Goal: Task Accomplishment & Management: Complete application form

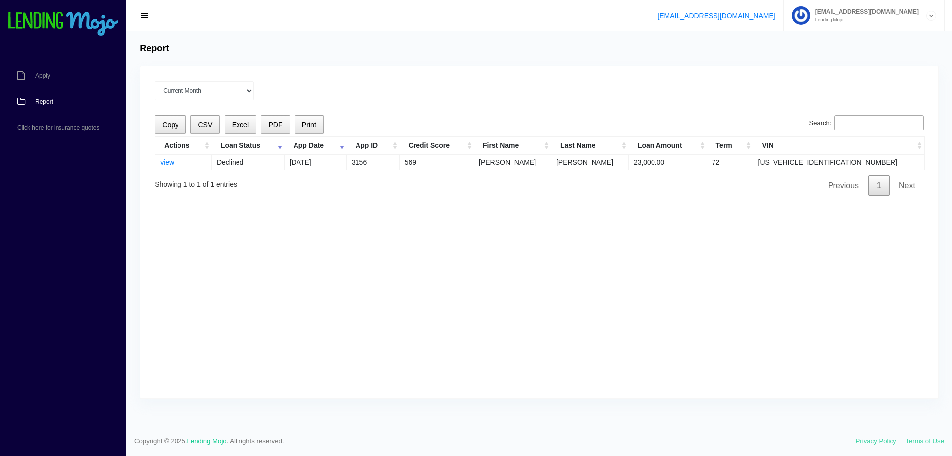
click at [37, 78] on span "Apply" at bounding box center [42, 76] width 15 height 6
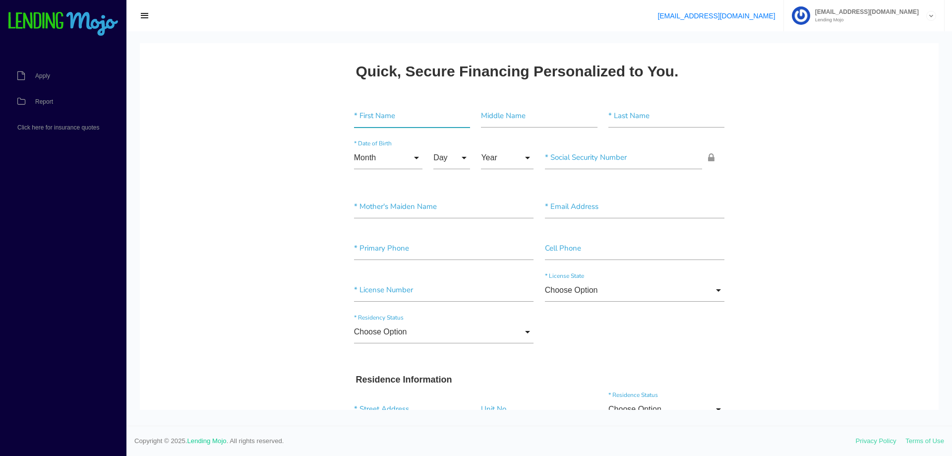
click at [377, 118] on input"] "text" at bounding box center [412, 116] width 116 height 23
type input"] "Rodisley"
paste input"] "[PERSON_NAME]"
type input"] "[PERSON_NAME]"
click at [411, 159] on input "Month" at bounding box center [388, 157] width 68 height 23
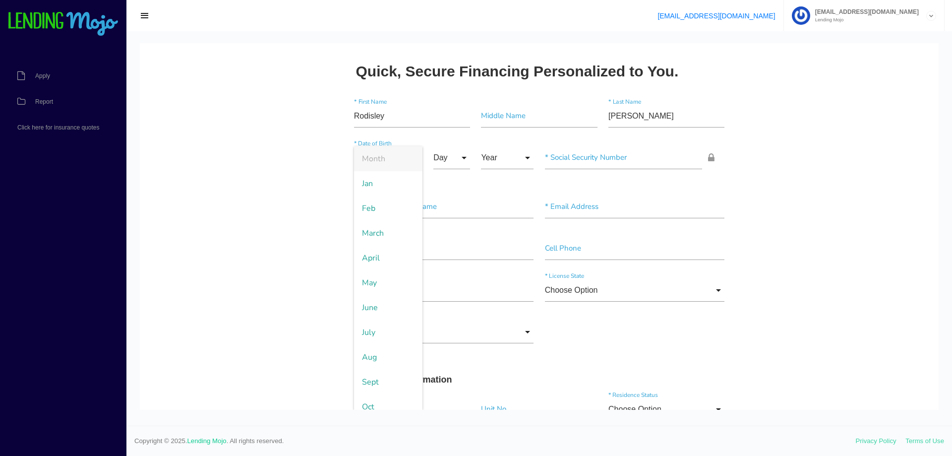
click at [372, 201] on span "Feb" at bounding box center [388, 208] width 68 height 25
type input "Feb"
click at [459, 157] on input "Day" at bounding box center [451, 157] width 37 height 23
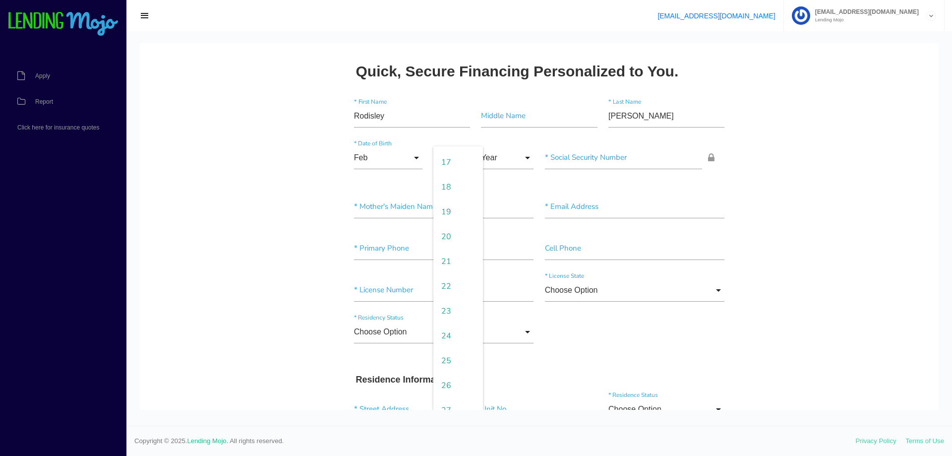
scroll to position [530, 0]
click at [446, 293] on span "27" at bounding box center [458, 298] width 50 height 25
type input "27"
click at [509, 166] on input "Year" at bounding box center [507, 157] width 53 height 23
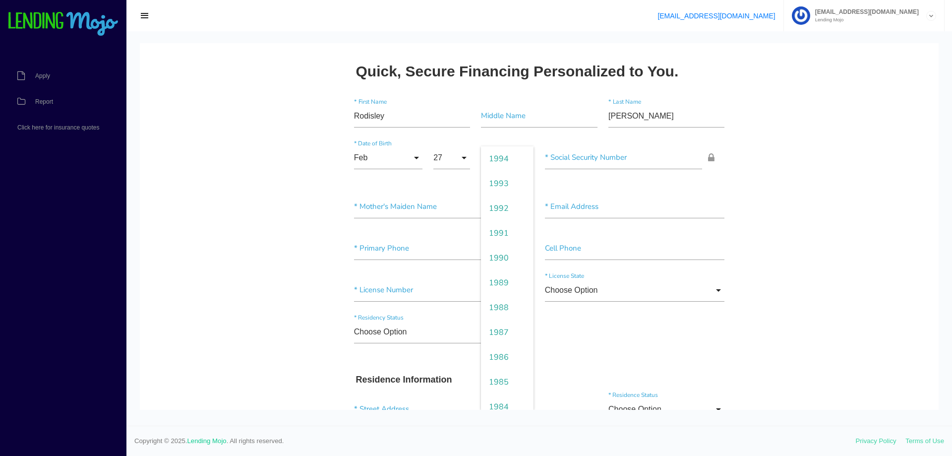
click at [497, 311] on span "1988" at bounding box center [507, 307] width 53 height 25
type input "1988"
click at [597, 155] on input"] "text" at bounding box center [624, 157] width 158 height 23
type input"] "808-11-____"
type input"] "808-11-3585"
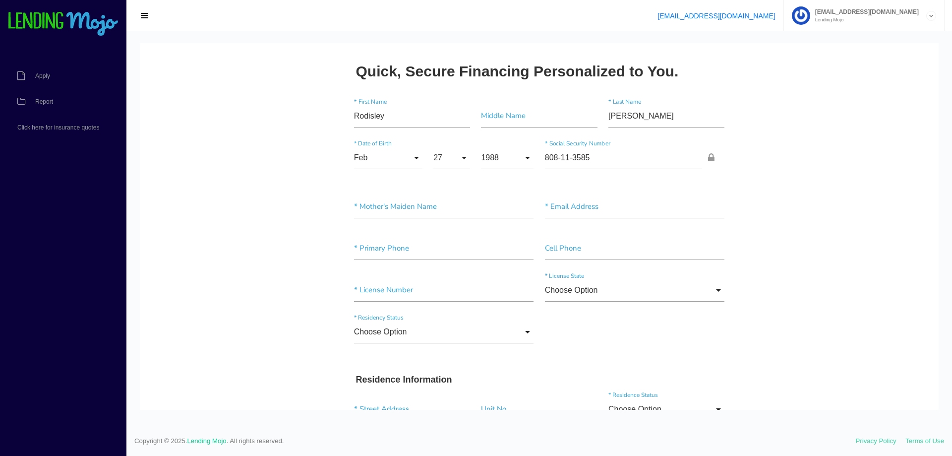
click at [551, 187] on div "Feb Month Jan Feb March April May June July Aug Sept Oct Nov Dec Month Jan Feb …" at bounding box center [540, 163] width 382 height 49
click at [402, 210] on input"] "text" at bounding box center [444, 206] width 180 height 23
type input"] "Crosbell"
click at [568, 208] on input"] "text" at bounding box center [635, 206] width 180 height 23
paste input"] "CROSBELL@GMAIL.COM"
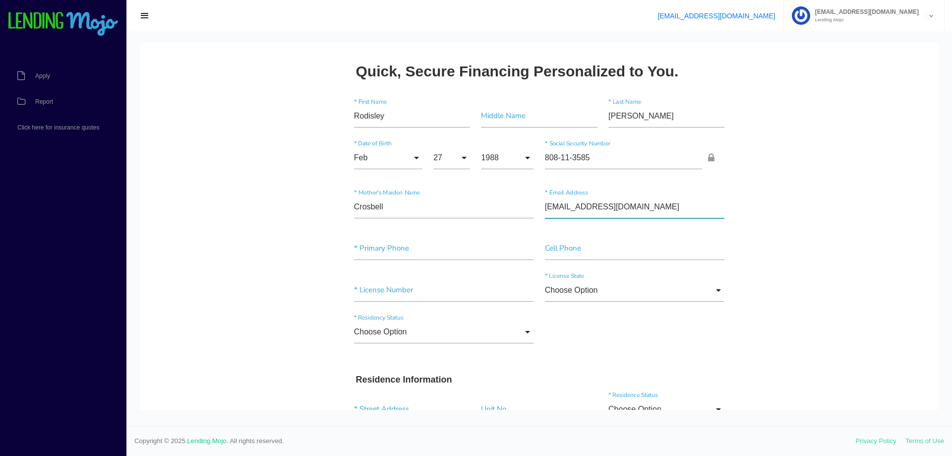
type input"] "CROSBELL@GMAIL.COM"
click at [389, 244] on input"] "text" at bounding box center [444, 248] width 180 height 23
paste input"] "(813) 531-2523"
type input"] "(813) 531-2523"
click at [557, 249] on input"] "text" at bounding box center [635, 248] width 180 height 23
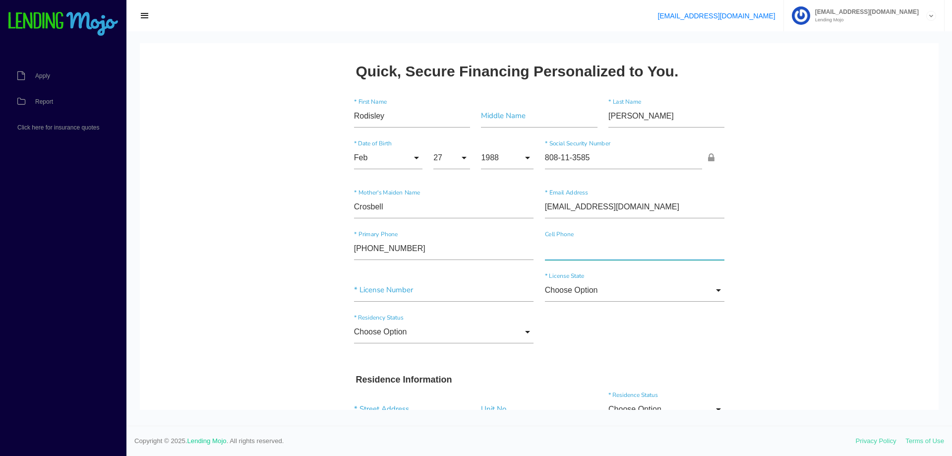
paste input"] "(813) 531-2523"
type input"] "(813) 531-2523"
click at [658, 225] on div "Crosbell * Mother's Maiden Name CROSBELL@GMAIL.COM * Email Address" at bounding box center [540, 209] width 382 height 42
click at [450, 296] on input"] "text" at bounding box center [444, 290] width 180 height 23
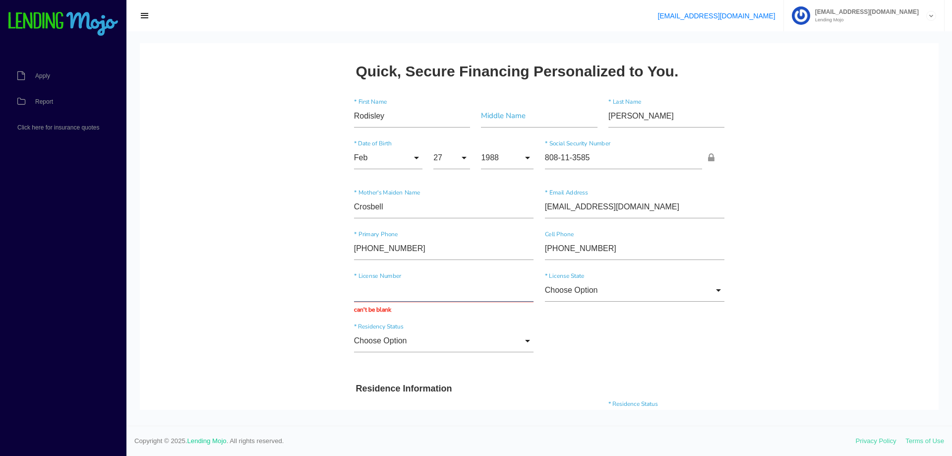
click at [445, 296] on input "text" at bounding box center [444, 290] width 180 height 23
paste input "C621720880670"
type input "C621720880670"
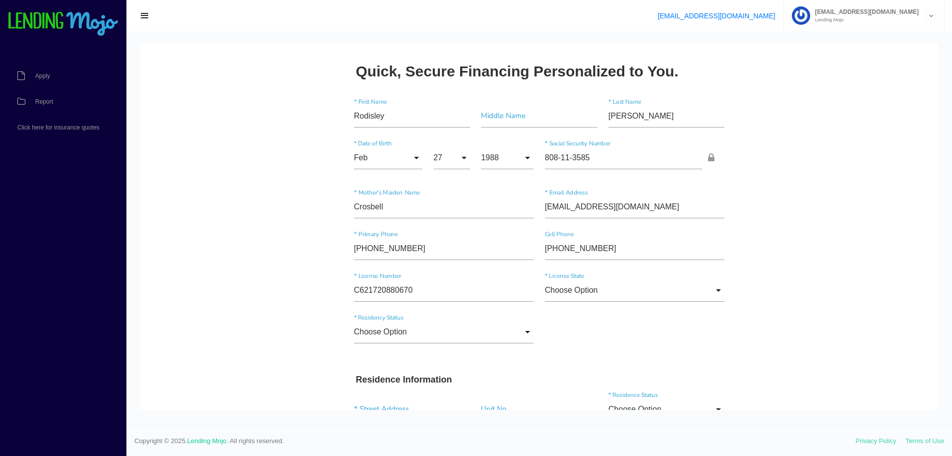
click at [625, 302] on div "Choose Option Choose Option Alaska Alabama Arkansas Arizona California Colorado…" at bounding box center [635, 292] width 191 height 27
click at [639, 287] on input "Choose Option" at bounding box center [635, 290] width 180 height 23
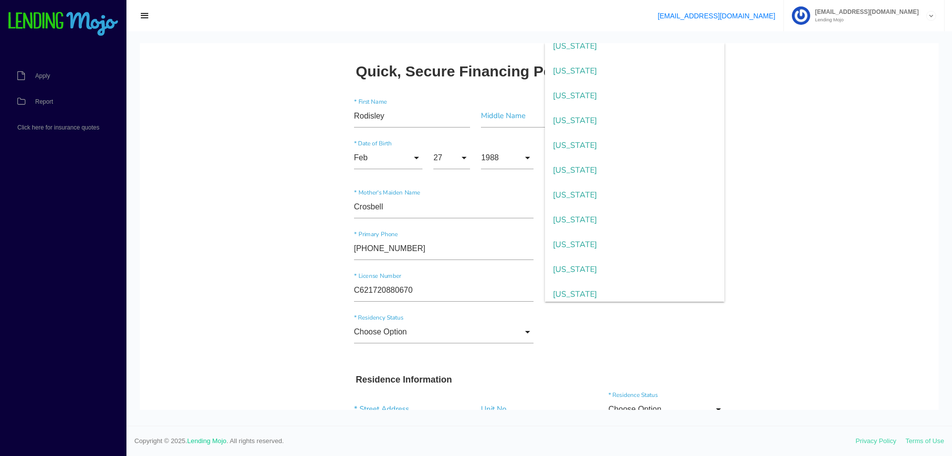
scroll to position [50, 0]
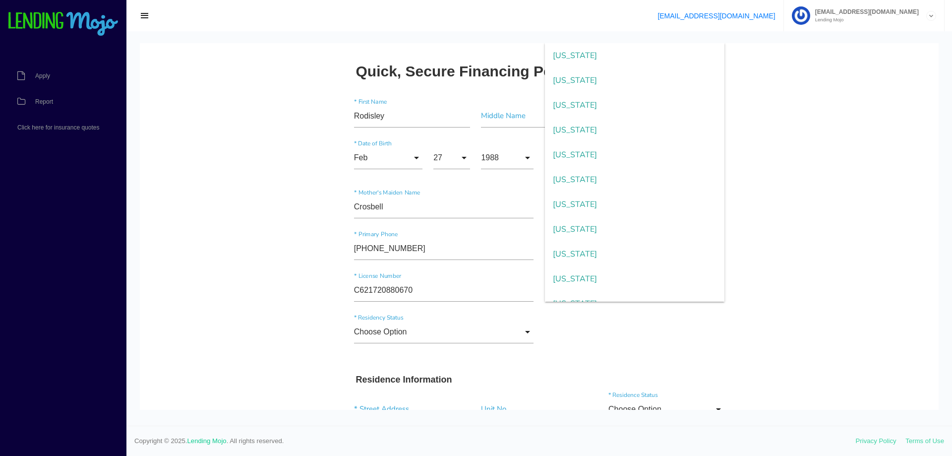
click at [597, 257] on span "Florida" at bounding box center [635, 254] width 180 height 25
type input "Florida"
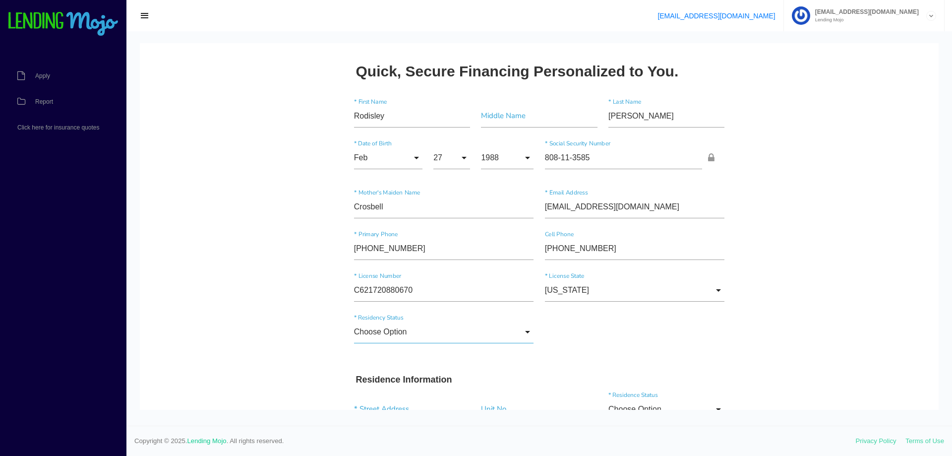
click at [483, 333] on input "Choose Option" at bounding box center [444, 331] width 180 height 23
click at [396, 282] on span "US Citizen" at bounding box center [444, 281] width 180 height 25
click at [403, 328] on input "US Citizen" at bounding box center [444, 331] width 180 height 23
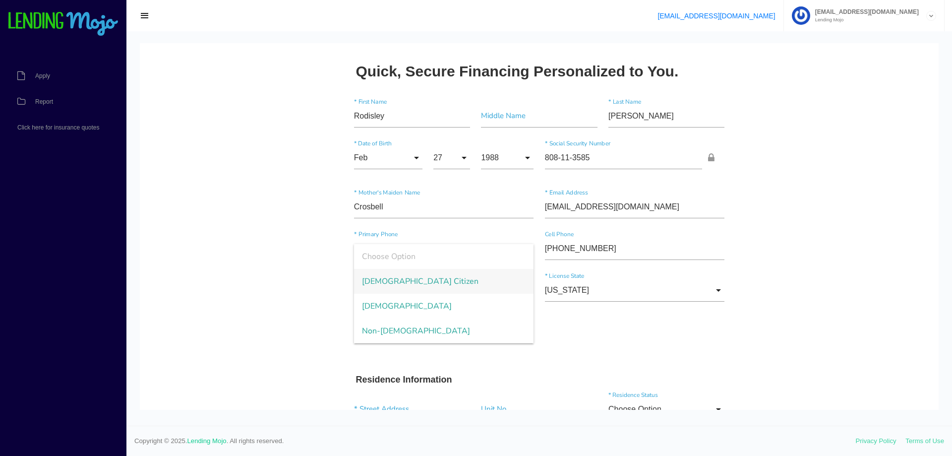
click at [403, 309] on span "Permanent Resident" at bounding box center [444, 306] width 180 height 25
type input "Permanent Resident"
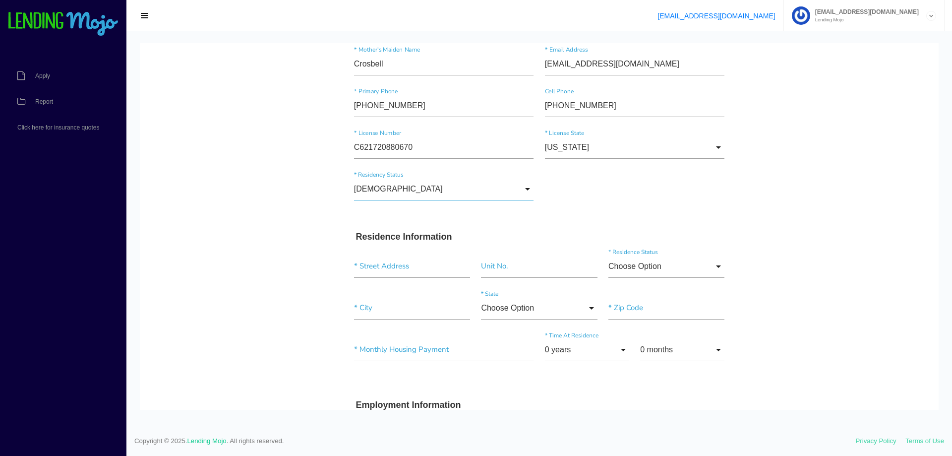
scroll to position [149, 0]
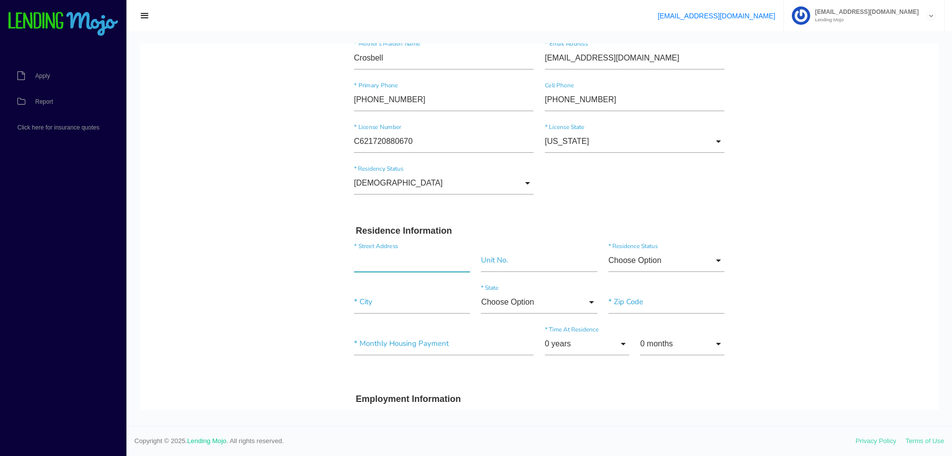
click at [403, 255] on input "text" at bounding box center [412, 260] width 116 height 23
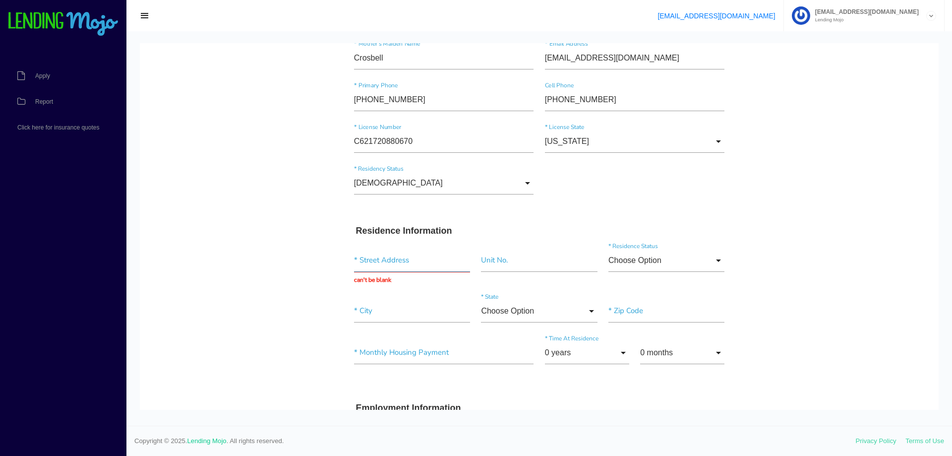
click at [425, 256] on input "text" at bounding box center [412, 260] width 116 height 23
paste input "9114 West Norfolk Street"
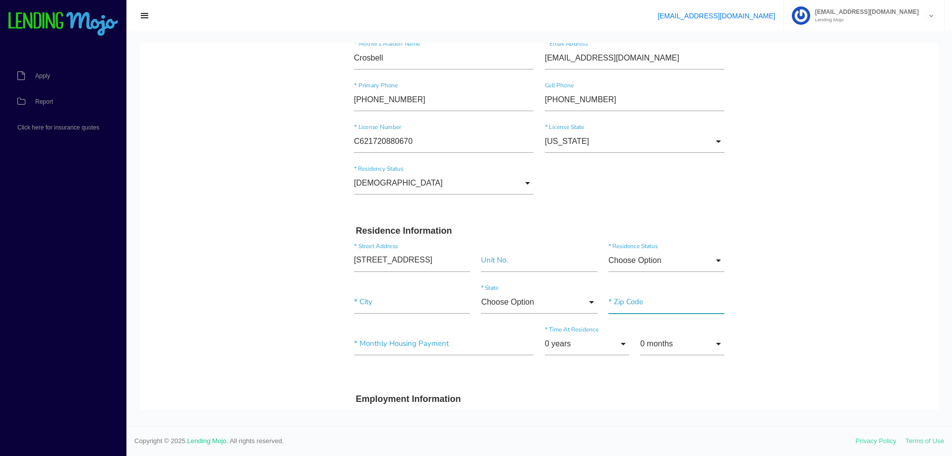
type input "9114 W Norfolk St"
type input"] "Tampa"
type input"] "33615"
click at [643, 256] on input "Choose Option" at bounding box center [667, 260] width 116 height 23
click at [629, 339] on span "Rent" at bounding box center [667, 335] width 116 height 25
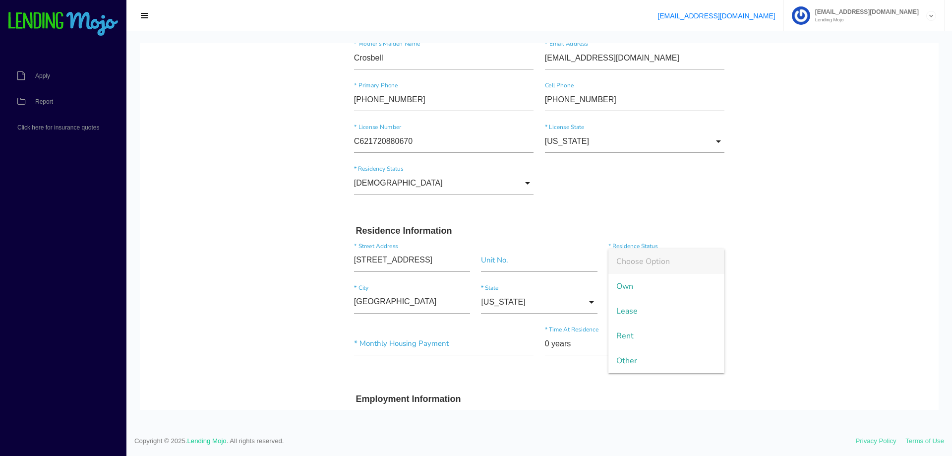
type input "Rent"
click at [386, 335] on input"] "text" at bounding box center [444, 343] width 180 height 23
type input"] "$0.00"
click at [581, 345] on input "0 years" at bounding box center [587, 343] width 84 height 23
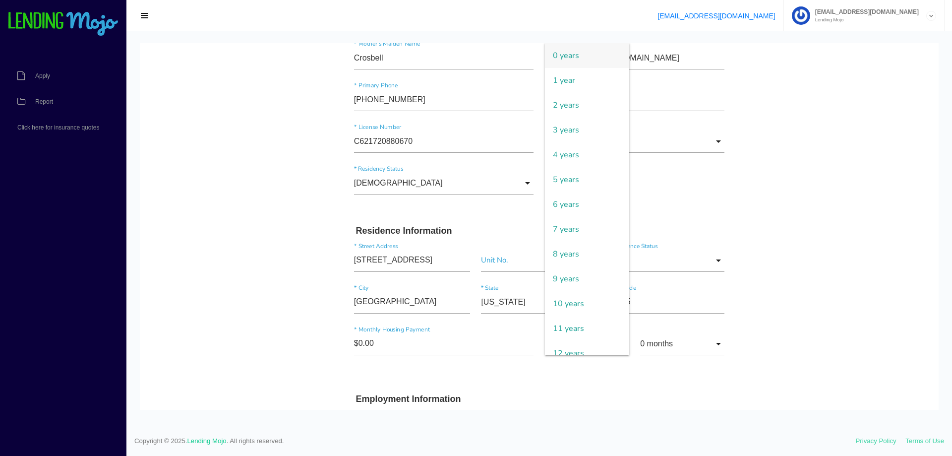
click at [563, 85] on span "1 year" at bounding box center [587, 80] width 84 height 25
type input "1 year"
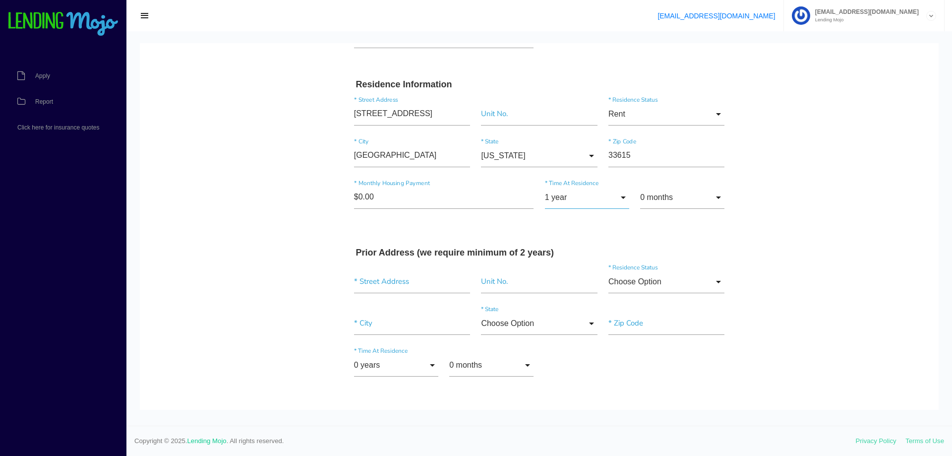
scroll to position [298, 0]
drag, startPoint x: 799, startPoint y: 275, endPoint x: 794, endPoint y: 278, distance: 5.8
click at [394, 280] on input "text" at bounding box center [412, 279] width 116 height 23
paste input "7103 Hazelwood Court North"
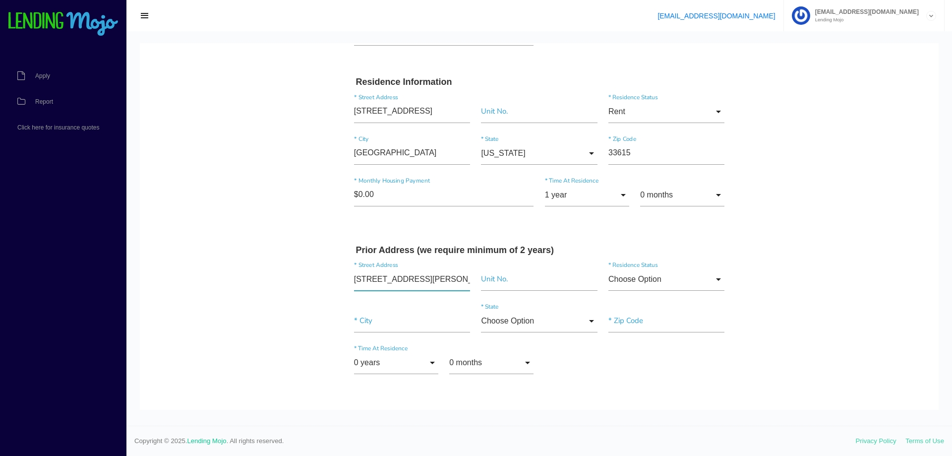
click at [452, 278] on input "7103 Hazelwood Court North" at bounding box center [412, 279] width 116 height 23
type input "Hazelwood Ct N"
type input"] "Sugarmill Woods"
click at [650, 323] on input"] "34446" at bounding box center [667, 320] width 116 height 23
click at [649, 323] on input"] "34446" at bounding box center [667, 320] width 116 height 23
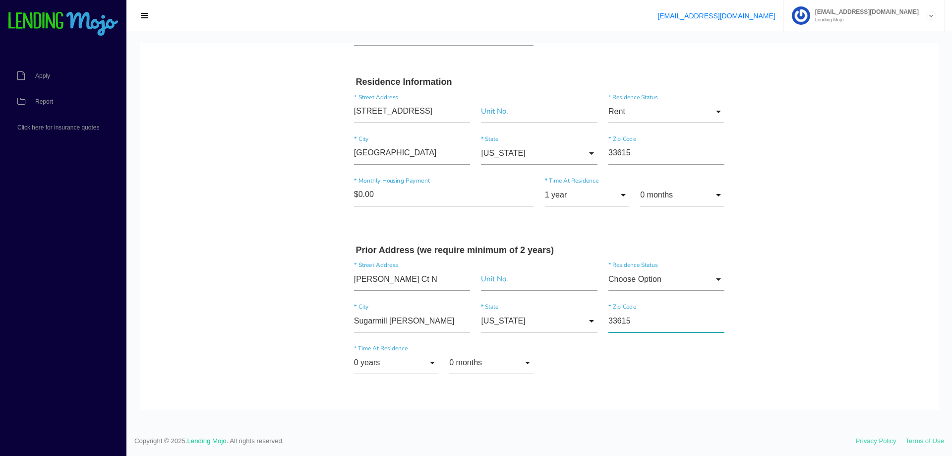
type input"] "33615"
click at [426, 281] on input "Hazelwood Ct N" at bounding box center [412, 279] width 116 height 23
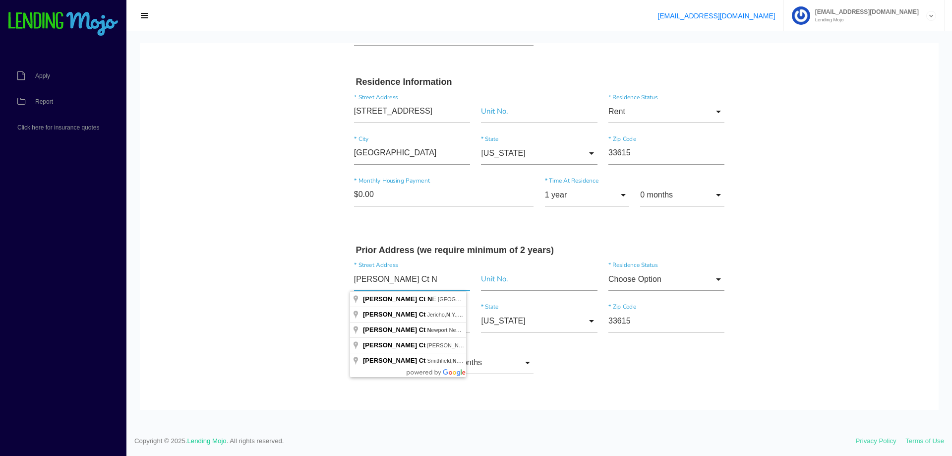
drag, startPoint x: 413, startPoint y: 280, endPoint x: 325, endPoint y: 281, distance: 87.8
paste input "7103 Hazelwood Court North"
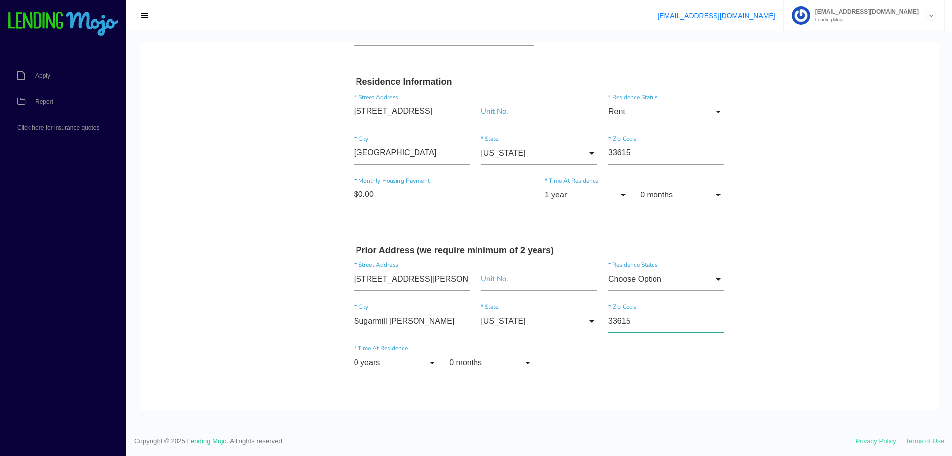
type input "7103 Hazelwood Ct"
type input"] "Tampa"
click at [440, 281] on input "7103 Hazelwood Ct" at bounding box center [412, 279] width 116 height 23
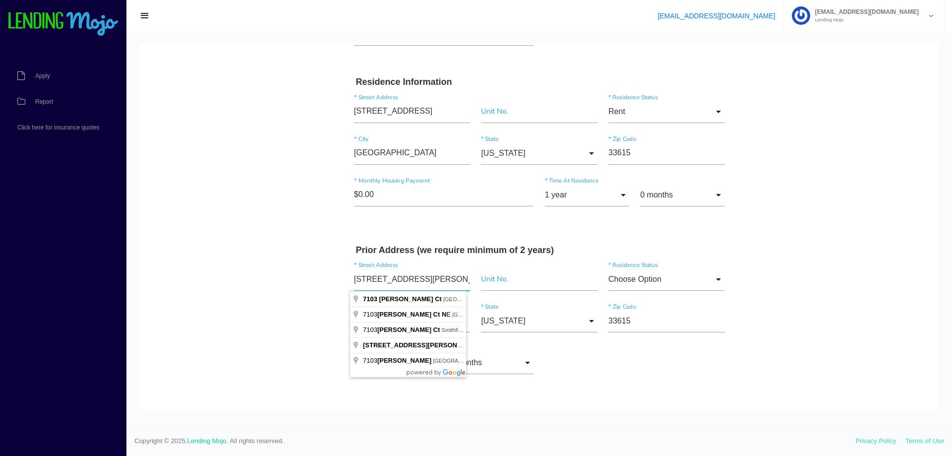
type input "7103 Hazelwood Ct N"
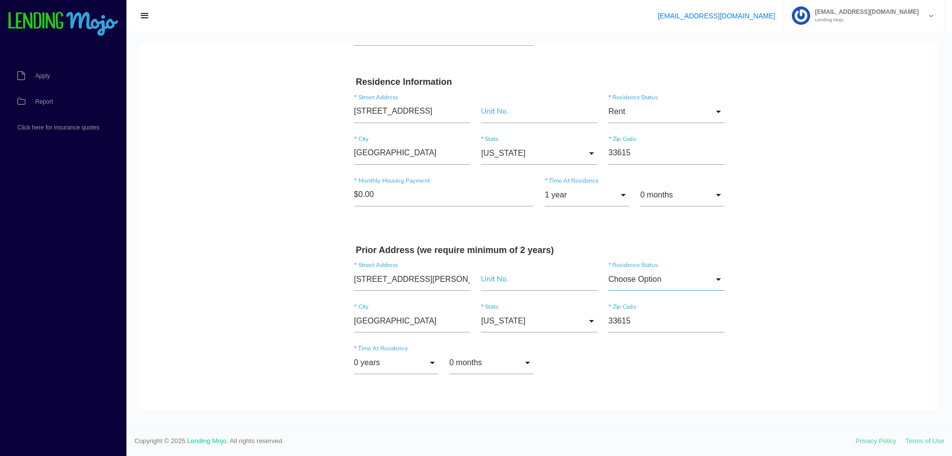
click at [691, 274] on input "Choose Option" at bounding box center [667, 279] width 116 height 23
click at [651, 354] on span "Rent" at bounding box center [667, 354] width 116 height 25
type input "Rent"
click at [415, 362] on input "0 years" at bounding box center [396, 362] width 84 height 23
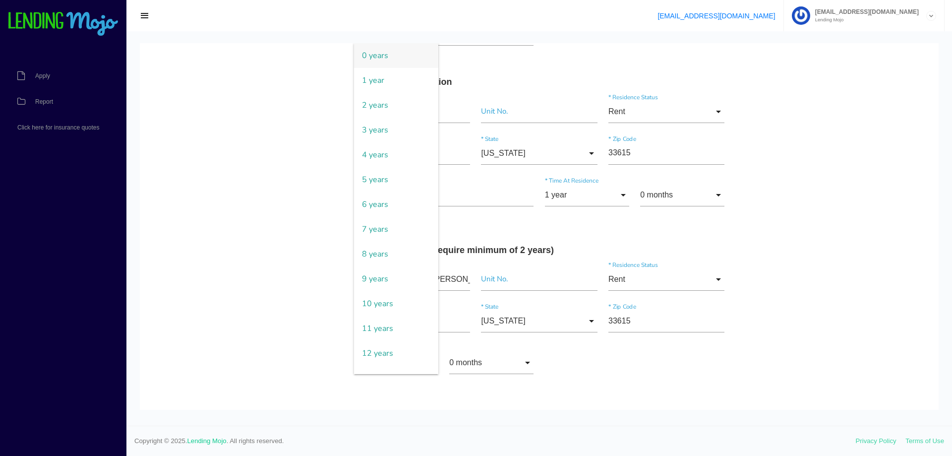
click at [368, 84] on span "1 year" at bounding box center [396, 80] width 84 height 25
type input "1 year"
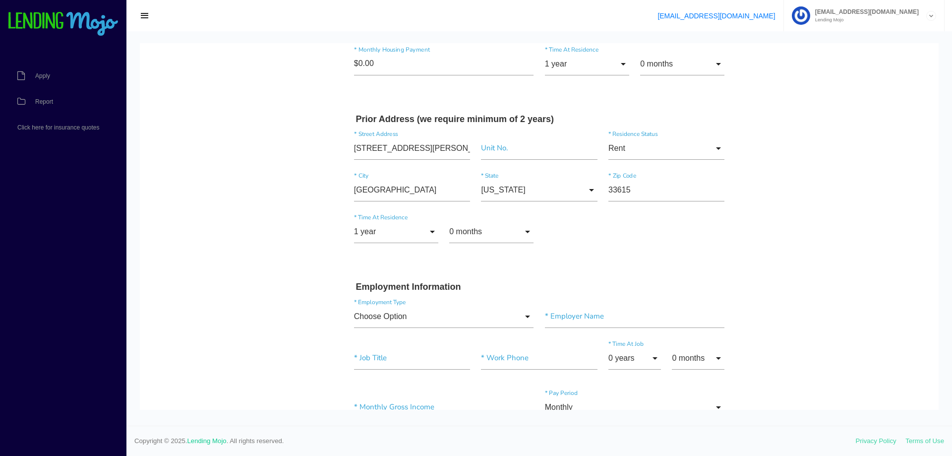
scroll to position [546, 0]
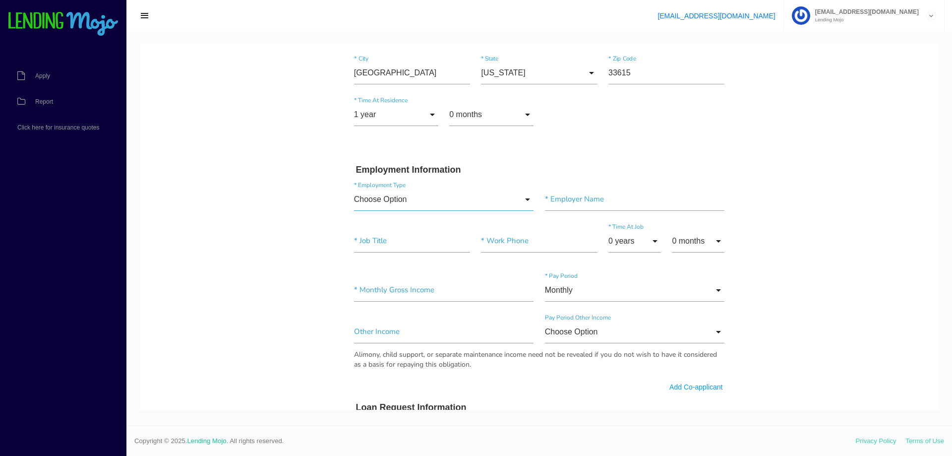
click at [390, 196] on input "Choose Option" at bounding box center [444, 199] width 180 height 23
click at [444, 227] on span "Full-Time" at bounding box center [444, 225] width 180 height 25
click at [435, 211] on div "Full-Time Choose Option Full-Time Part-Time Self-Employed Retired Student Homem…" at bounding box center [444, 201] width 191 height 27
click at [434, 203] on input "Full-Time" at bounding box center [444, 199] width 180 height 23
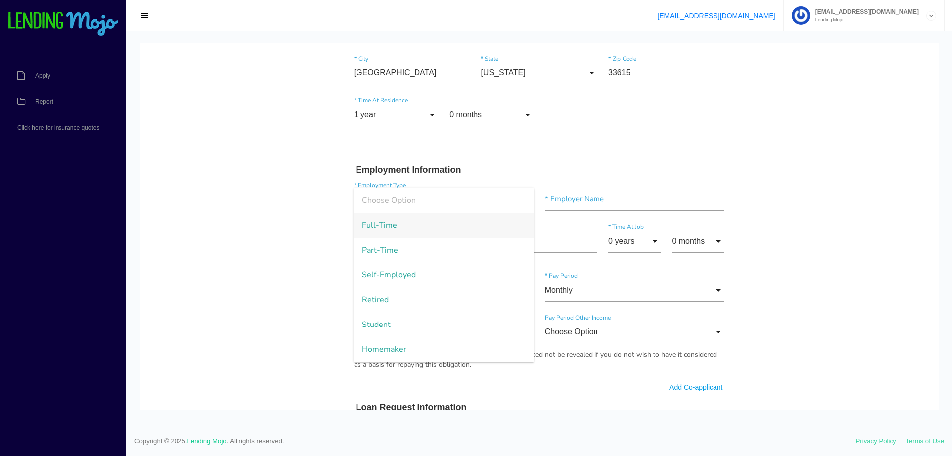
click at [413, 276] on span "Self-Employed" at bounding box center [444, 274] width 180 height 25
type input "Self-Employed"
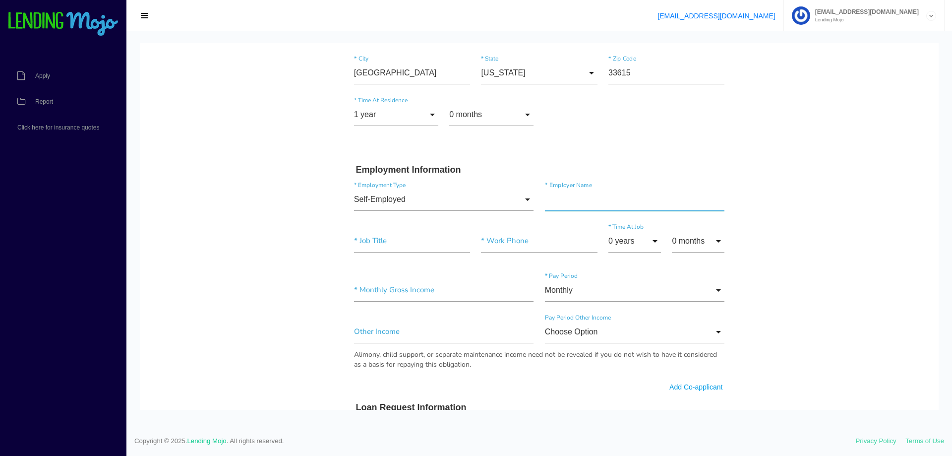
click at [578, 197] on input"] "text" at bounding box center [635, 199] width 180 height 23
type input"] "Construction/Uber"
click at [374, 243] on input"] "text" at bounding box center [412, 241] width 116 height 23
type input"] "Construction/Uber"
click at [511, 237] on input"] "text" at bounding box center [539, 241] width 116 height 23
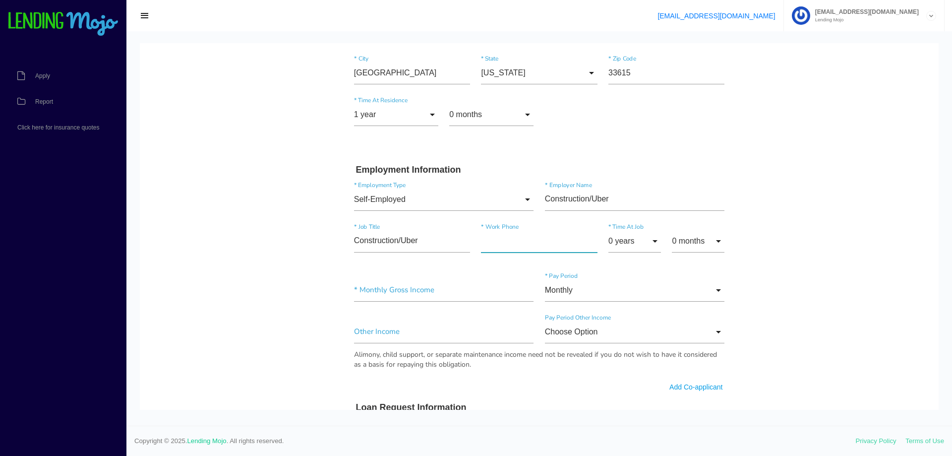
paste input"] "(813) 531-2523"
type input"] "(813) 531-2523"
click at [638, 239] on input "0 years" at bounding box center [635, 241] width 53 height 23
click at [626, 113] on span "2 years" at bounding box center [635, 105] width 53 height 25
type input "2 years"
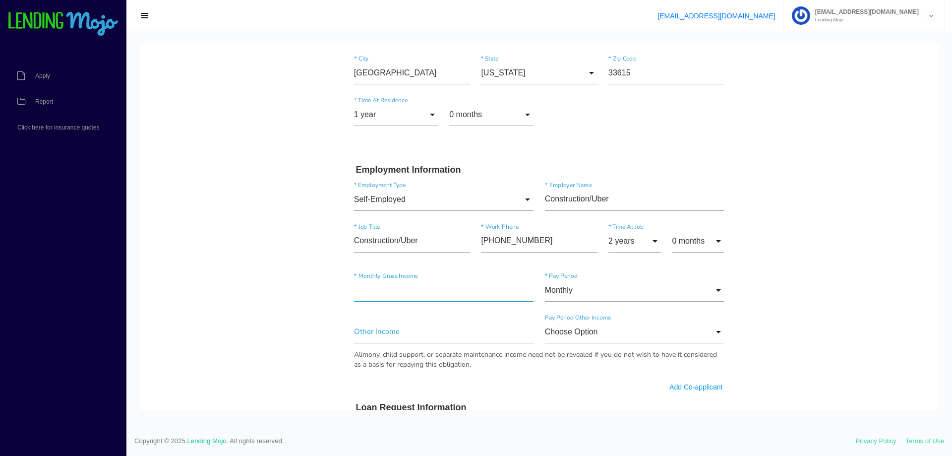
click at [391, 287] on input"] "text" at bounding box center [444, 290] width 180 height 23
type input"] "$4,500.00"
click at [586, 284] on input "Monthly" at bounding box center [635, 290] width 180 height 23
click at [580, 292] on span "Monthly" at bounding box center [635, 291] width 180 height 25
click at [604, 333] on input "Choose Option" at bounding box center [635, 331] width 180 height 23
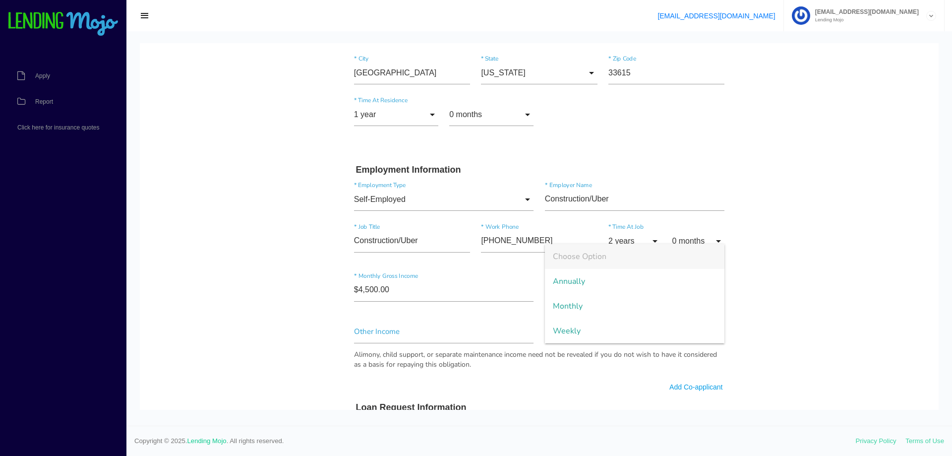
click at [821, 303] on body "Quick, Secure Financing Personalized to You. Rodisley * First Name Middle Name …" at bounding box center [539, 233] width 799 height 1471
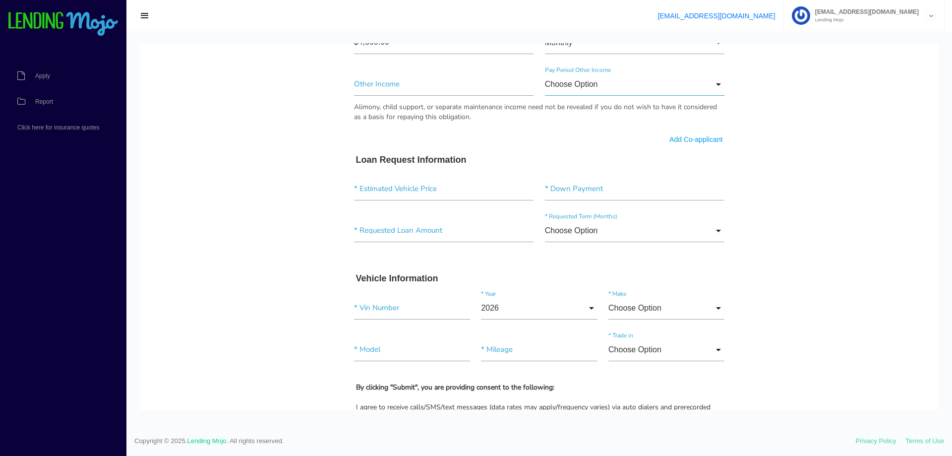
scroll to position [794, 0]
click at [378, 189] on input"] "text" at bounding box center [444, 188] width 180 height 23
type input"] "$7,995.00"
click at [571, 189] on input"] "text" at bounding box center [635, 188] width 180 height 23
type input"] "$1,000.00"
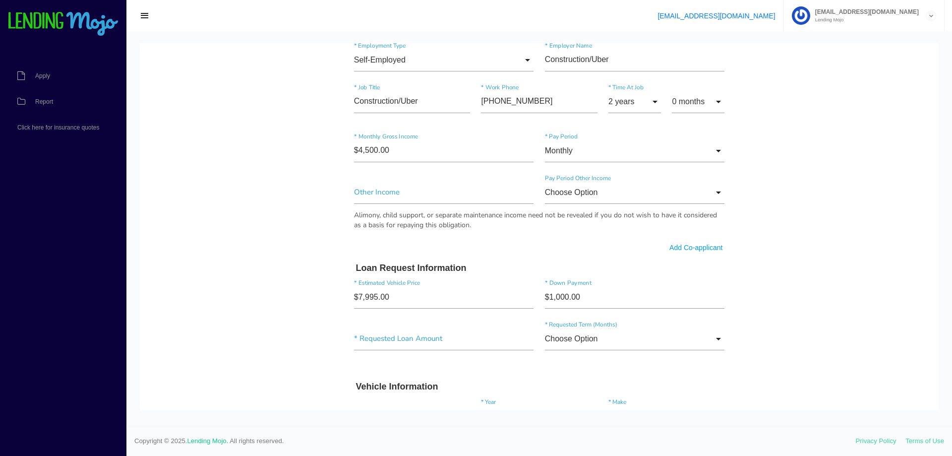
scroll to position [546, 0]
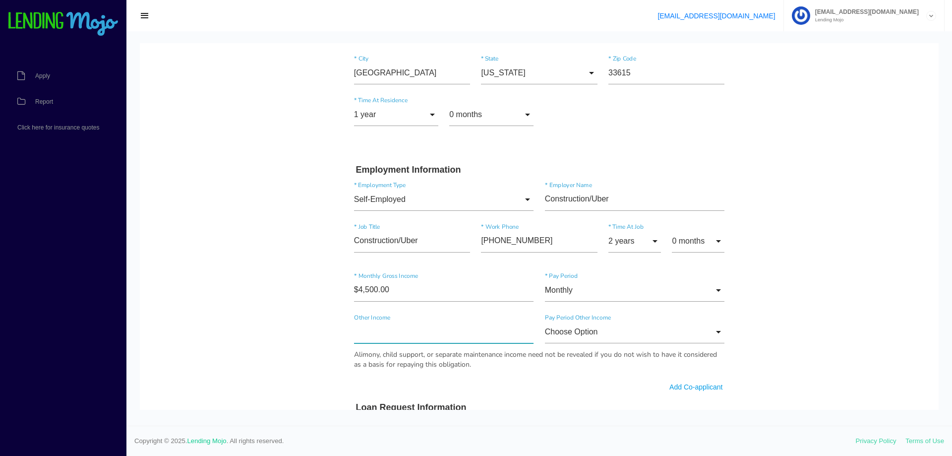
click at [418, 331] on input"] "text" at bounding box center [444, 331] width 180 height 23
type input"] "$9,100.00"
click at [558, 330] on input "Choose Option" at bounding box center [635, 331] width 180 height 23
click at [568, 311] on span "Monthly" at bounding box center [635, 306] width 180 height 25
type input "Monthly"
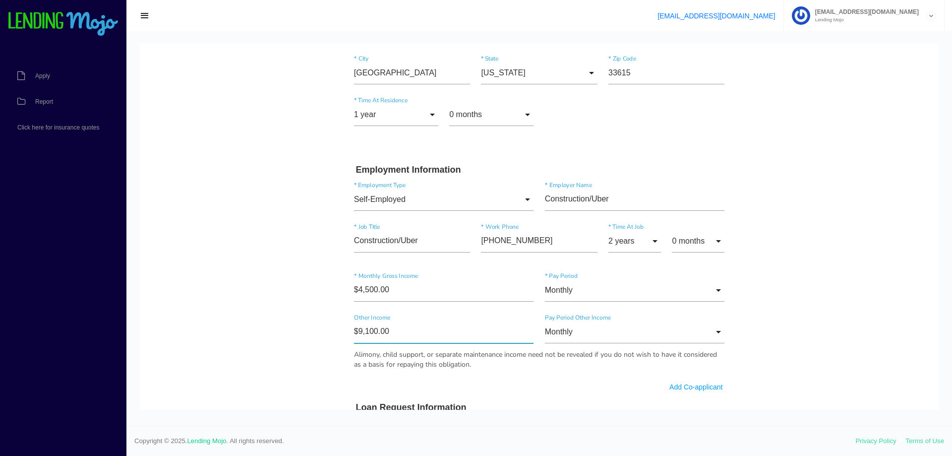
drag, startPoint x: 403, startPoint y: 330, endPoint x: 317, endPoint y: 334, distance: 85.4
click at [317, 334] on body "Quick, Secure Financing Personalized to You. Rodisley * First Name Middle Name …" at bounding box center [539, 233] width 799 height 1471
click at [322, 337] on body "Quick, Secure Financing Personalized to You. Rodisley * First Name Middle Name …" at bounding box center [539, 233] width 799 height 1471
click at [578, 321] on input "Monthly" at bounding box center [635, 331] width 180 height 23
click at [588, 256] on span "Choose Option" at bounding box center [635, 256] width 180 height 25
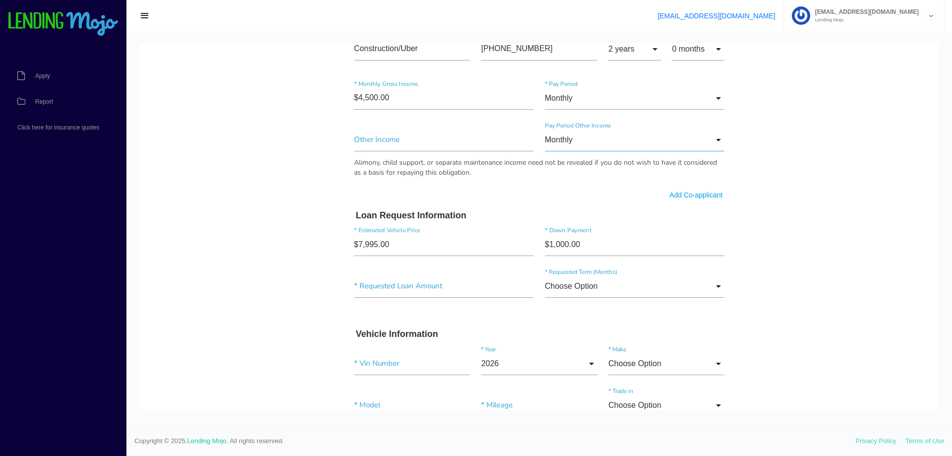
scroll to position [744, 0]
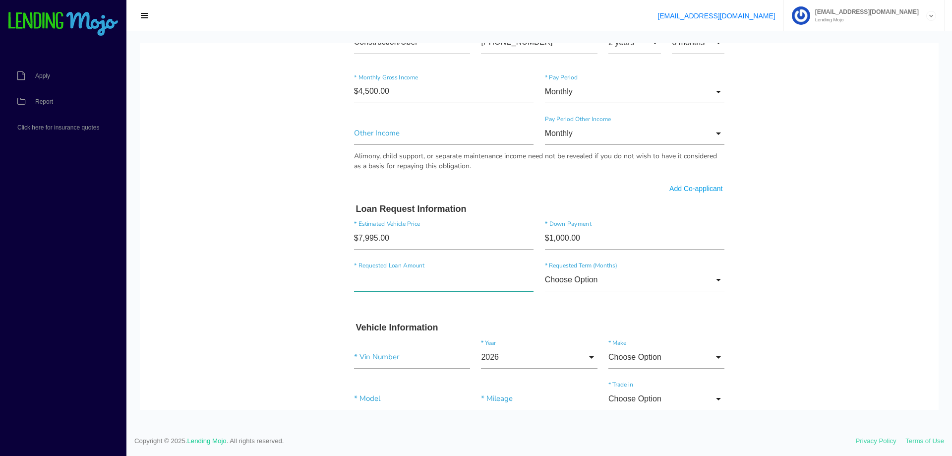
click at [438, 288] on input"] "text" at bounding box center [444, 279] width 180 height 23
type input"] "$9,100.00"
click at [261, 232] on body "Quick, Secure Financing Personalized to You. Rodisley * First Name Middle Name …" at bounding box center [539, 34] width 799 height 1471
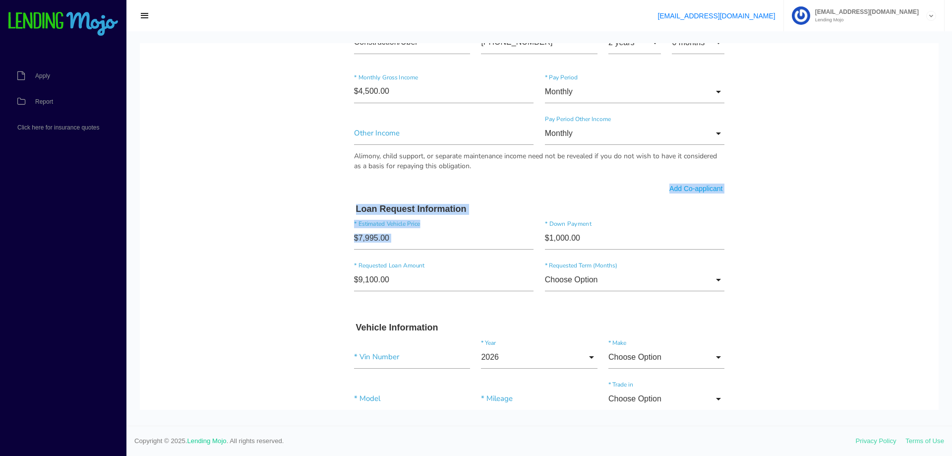
drag, startPoint x: 736, startPoint y: 248, endPoint x: 336, endPoint y: 179, distance: 405.7
click at [336, 179] on body "Quick, Secure Financing Personalized to You. Rodisley * First Name Middle Name …" at bounding box center [539, 34] width 799 height 1471
drag, startPoint x: 342, startPoint y: 189, endPoint x: 748, endPoint y: 248, distance: 410.9
click at [744, 246] on body "Quick, Secure Financing Personalized to You. Rodisley * First Name Middle Name …" at bounding box center [539, 34] width 799 height 1471
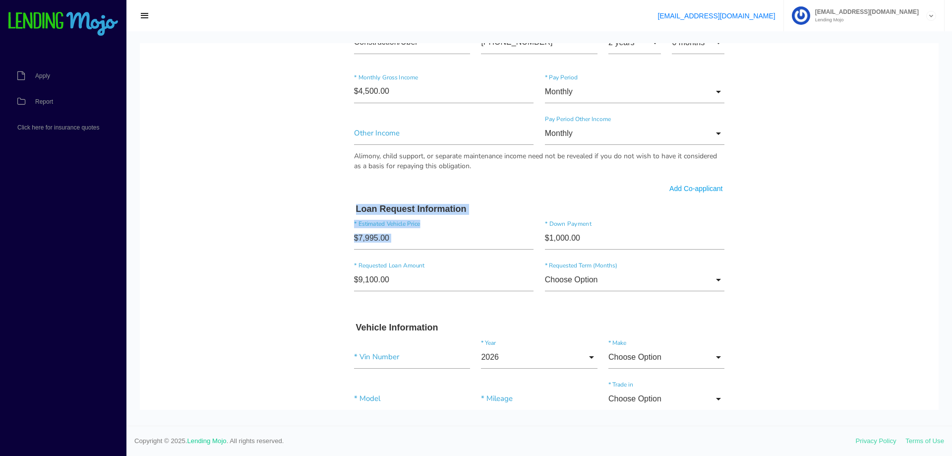
click at [749, 248] on body "Quick, Secure Financing Personalized to You. Rodisley * First Name Middle Name …" at bounding box center [539, 34] width 799 height 1471
drag, startPoint x: 746, startPoint y: 288, endPoint x: 355, endPoint y: 177, distance: 406.3
click at [357, 178] on body "Quick, Secure Financing Personalized to You. Rodisley * First Name Middle Name …" at bounding box center [539, 34] width 799 height 1471
click at [355, 176] on div "Other Income Monthly Choose Option Annually Monthly Weekly Choose Option Annual…" at bounding box center [540, 147] width 382 height 64
drag, startPoint x: 725, startPoint y: 297, endPoint x: 709, endPoint y: 291, distance: 17.1
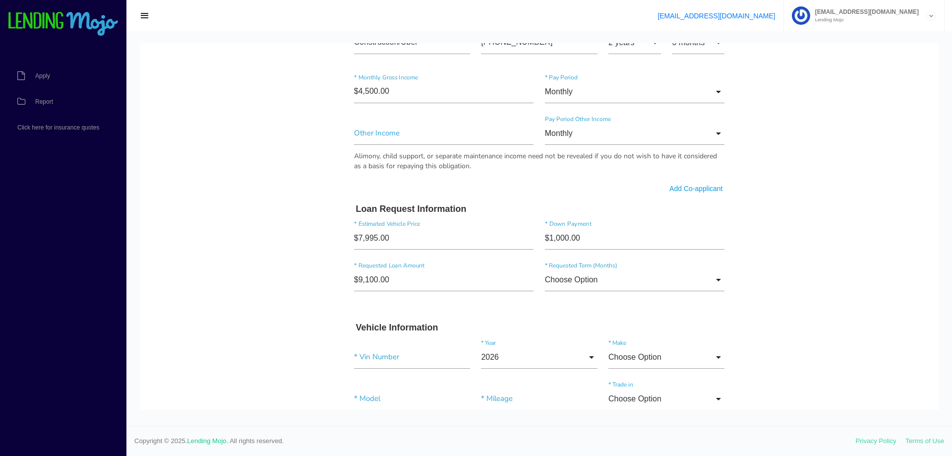
click at [712, 292] on div "$9,100.00 * Requested Loan Amount Choose Option Choose Option 36 months 48 mont…" at bounding box center [540, 282] width 382 height 42
drag, startPoint x: 349, startPoint y: 206, endPoint x: 520, endPoint y: 215, distance: 171.4
click at [520, 215] on div "Loan Request Information $7,995.00 * Estimated Vehicle Price $1,000.00 * Down P…" at bounding box center [540, 253] width 382 height 99
click at [520, 213] on h3 "Loan Request Information" at bounding box center [539, 209] width 367 height 11
drag, startPoint x: 520, startPoint y: 213, endPoint x: 338, endPoint y: 211, distance: 182.0
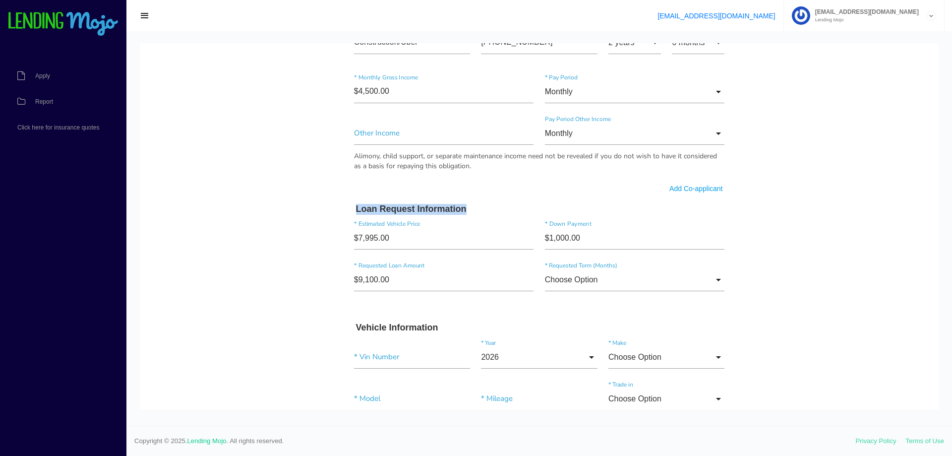
click at [341, 211] on div "Quick, Secure Financing Personalized to You. Rodisley * First Name Middle Name …" at bounding box center [539, 19] width 397 height 1421
drag, startPoint x: 339, startPoint y: 207, endPoint x: 481, endPoint y: 198, distance: 142.2
click at [481, 198] on div "Quick, Secure Financing Personalized to You. Rodisley * First Name Middle Name …" at bounding box center [539, 19] width 397 height 1421
click at [482, 198] on form "Rodisley * First Name Middle Name Crosbell Martinez * Last Name Feb Month Jan F…" at bounding box center [540, 39] width 382 height 1383
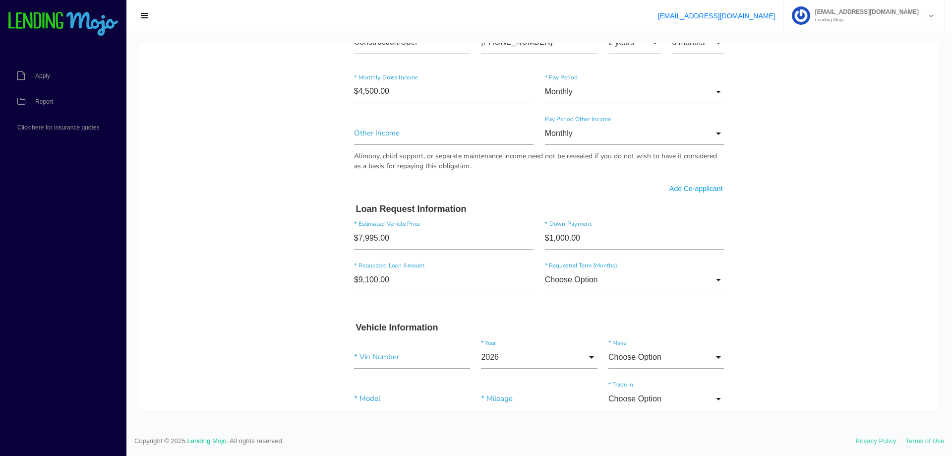
drag, startPoint x: 746, startPoint y: 290, endPoint x: 329, endPoint y: 191, distance: 428.7
click at [329, 191] on body "Quick, Secure Financing Personalized to You. Rodisley * First Name Middle Name …" at bounding box center [539, 34] width 799 height 1471
click at [329, 190] on body "Quick, Secure Financing Personalized to You. Rodisley * First Name Middle Name …" at bounding box center [539, 34] width 799 height 1471
drag, startPoint x: 341, startPoint y: 204, endPoint x: 501, endPoint y: 205, distance: 160.7
click at [501, 205] on div "Quick, Secure Financing Personalized to You. Rodisley * First Name Middle Name …" at bounding box center [539, 19] width 397 height 1421
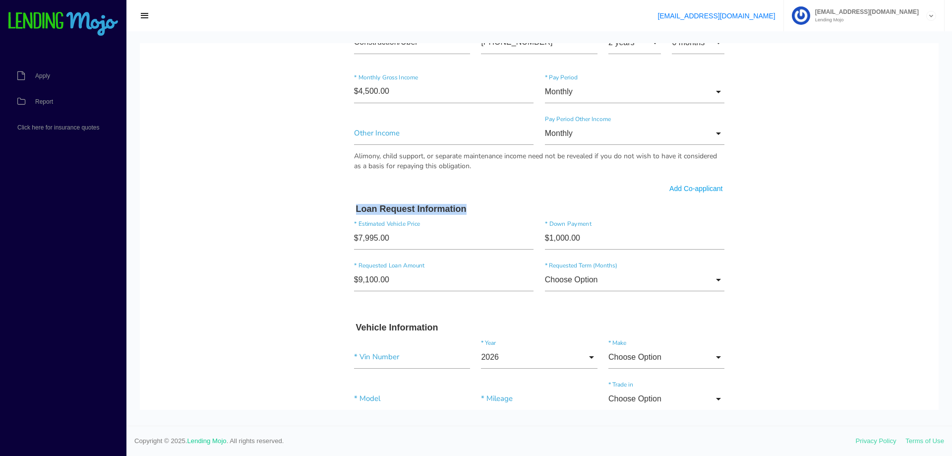
click at [501, 205] on h3 "Loan Request Information" at bounding box center [539, 209] width 367 height 11
drag, startPoint x: 504, startPoint y: 207, endPoint x: 351, endPoint y: 206, distance: 152.8
click at [356, 206] on h3 "Loan Request Information" at bounding box center [539, 209] width 367 height 11
click at [351, 206] on div "Loan Request Information" at bounding box center [540, 209] width 382 height 11
drag, startPoint x: 338, startPoint y: 207, endPoint x: 776, endPoint y: 292, distance: 445.7
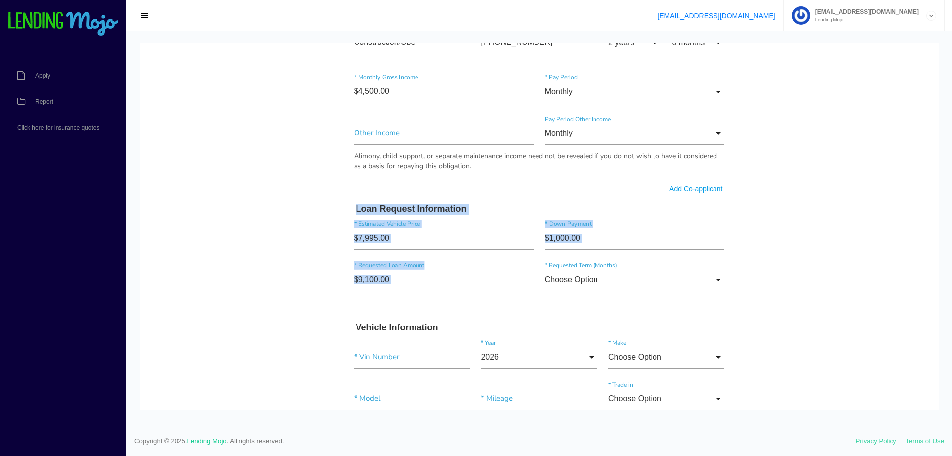
click at [776, 292] on body "Quick, Secure Financing Personalized to You. Rodisley * First Name Middle Name …" at bounding box center [539, 34] width 799 height 1471
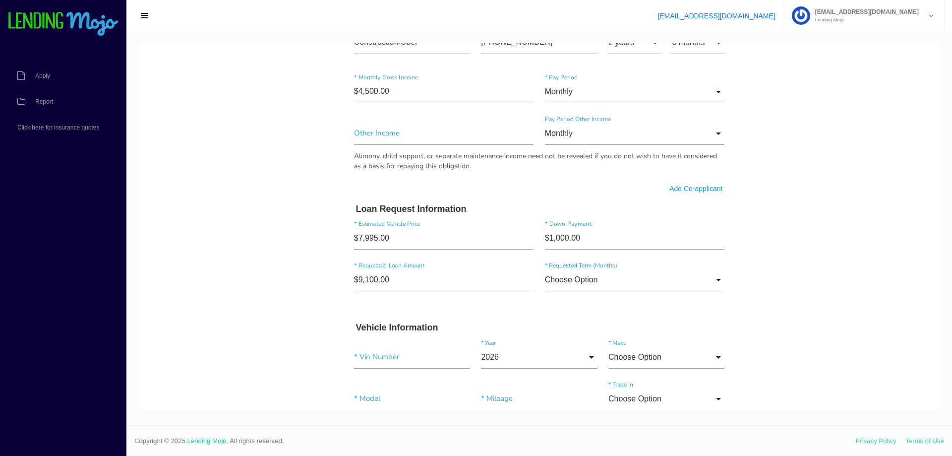
drag, startPoint x: 776, startPoint y: 292, endPoint x: 770, endPoint y: 295, distance: 6.4
click at [774, 294] on body "Quick, Secure Financing Personalized to You. Rodisley * First Name Middle Name …" at bounding box center [539, 34] width 799 height 1471
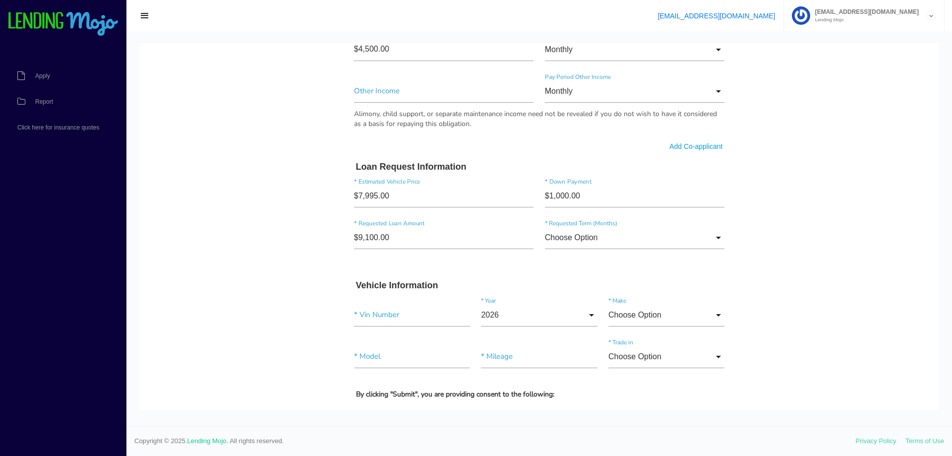
scroll to position [843, 0]
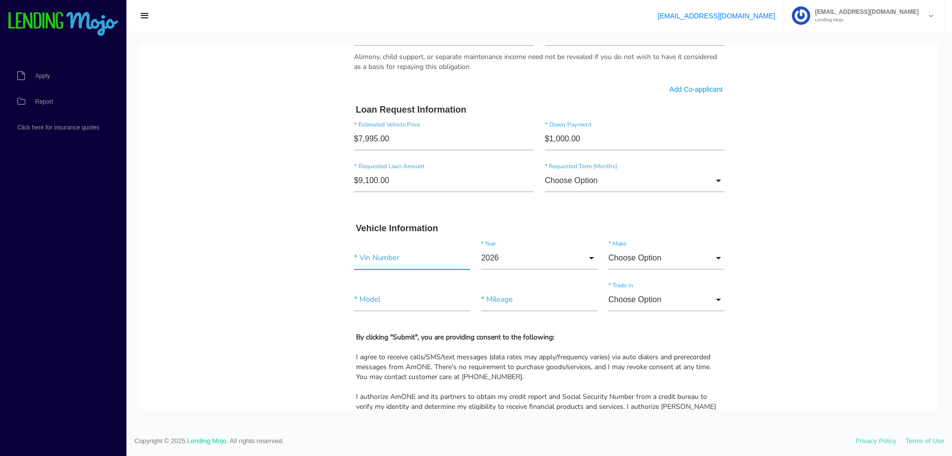
click at [436, 261] on input"] "text" at bounding box center [412, 257] width 116 height 23
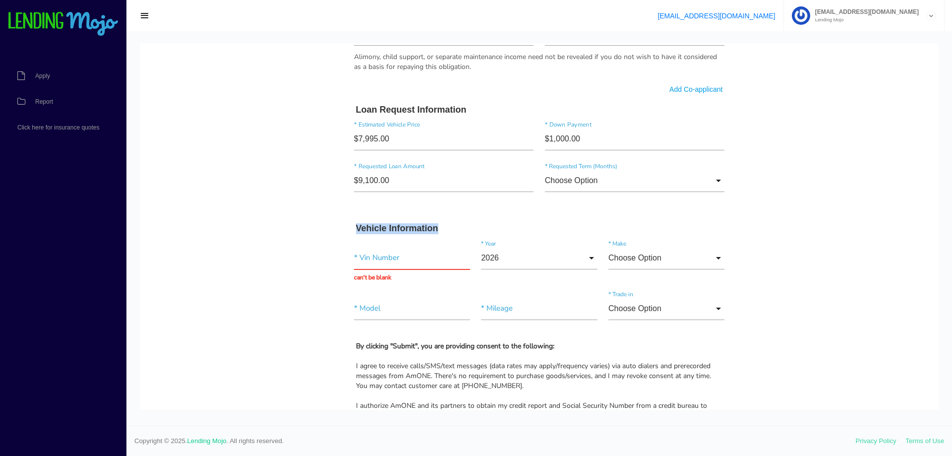
drag, startPoint x: 447, startPoint y: 228, endPoint x: 337, endPoint y: 228, distance: 109.6
click at [406, 259] on input "text" at bounding box center [412, 257] width 116 height 23
drag, startPoint x: 470, startPoint y: 225, endPoint x: 332, endPoint y: 231, distance: 138.5
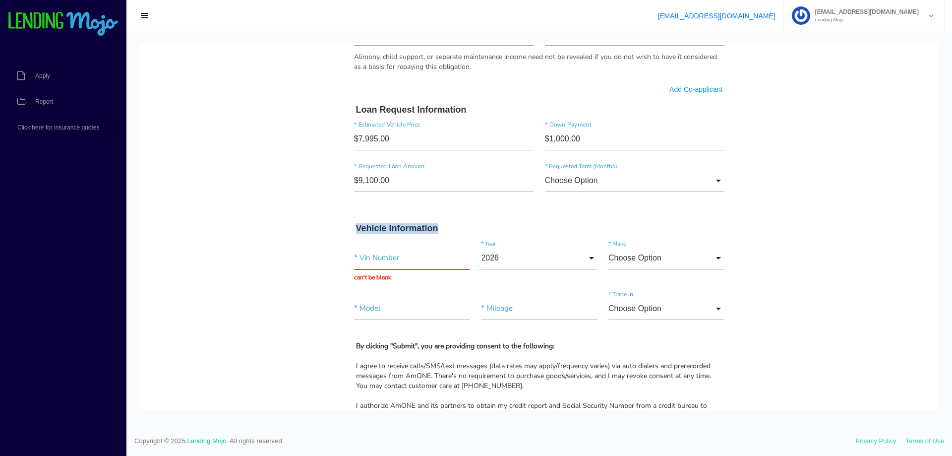
drag, startPoint x: 333, startPoint y: 227, endPoint x: 456, endPoint y: 220, distance: 123.2
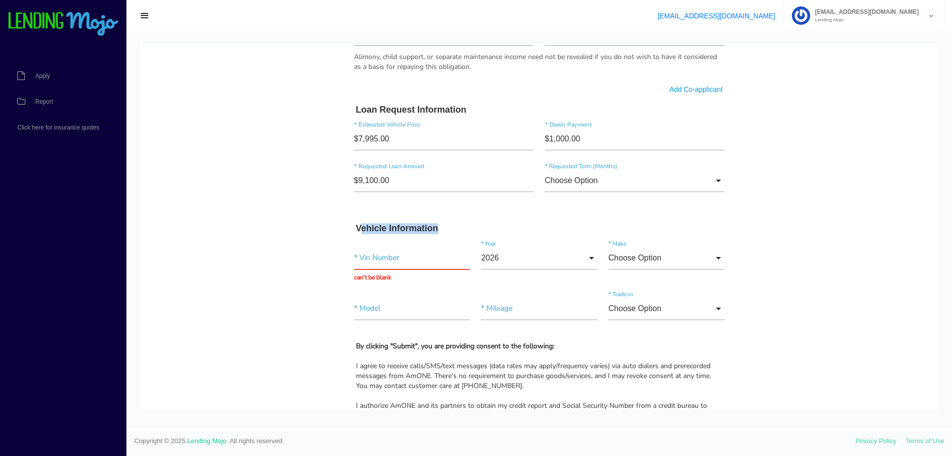
drag, startPoint x: 453, startPoint y: 231, endPoint x: 356, endPoint y: 229, distance: 97.2
click at [356, 229] on h3 "Vehicle Information" at bounding box center [539, 228] width 367 height 11
click at [349, 227] on div "Vehicle Information" at bounding box center [540, 228] width 382 height 11
drag, startPoint x: 348, startPoint y: 227, endPoint x: 435, endPoint y: 224, distance: 87.3
click at [434, 224] on div "Vehicle Information" at bounding box center [540, 228] width 382 height 11
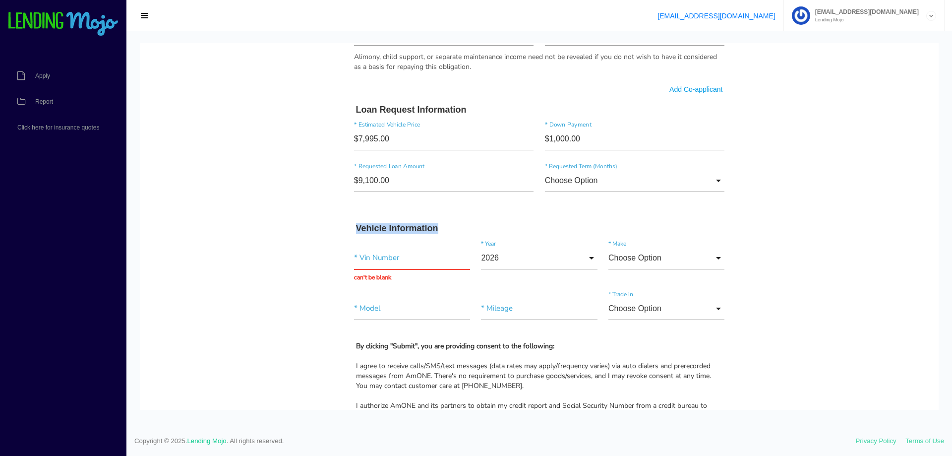
click at [435, 224] on h3 "Vehicle Information" at bounding box center [539, 228] width 367 height 11
drag, startPoint x: 439, startPoint y: 227, endPoint x: 348, endPoint y: 225, distance: 91.8
click at [349, 225] on div "Vehicle Information" at bounding box center [540, 228] width 382 height 11
click at [386, 257] on input "text" at bounding box center [412, 257] width 116 height 23
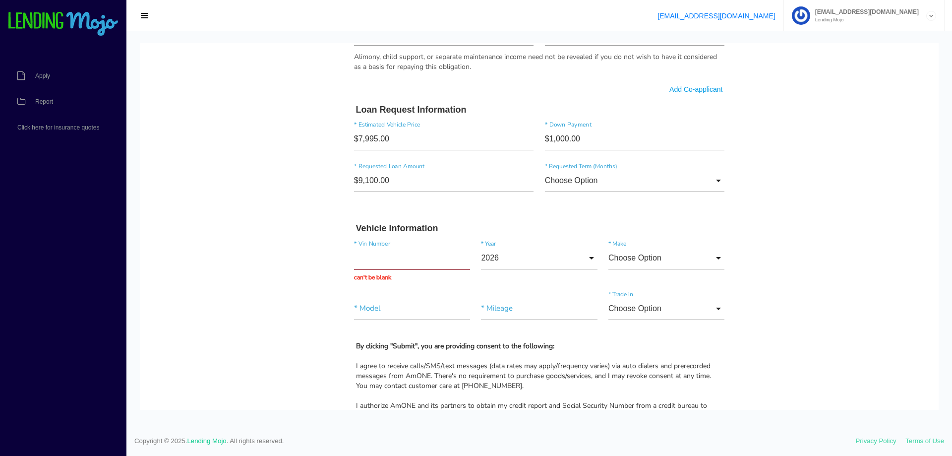
paste input "[US_VEHICLE_IDENTIFICATION_NUMBER]"
type input "[US_VEHICLE_IDENTIFICATION_NUMBER]"
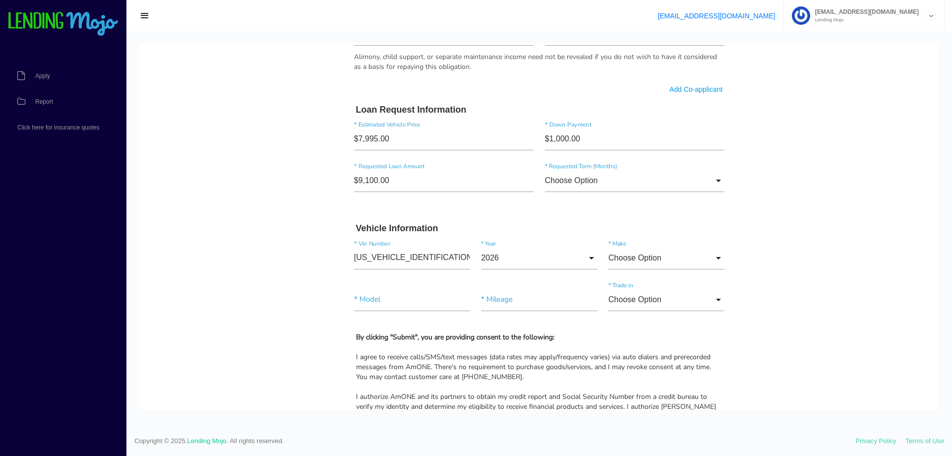
click at [524, 257] on input "2026" at bounding box center [539, 257] width 116 height 23
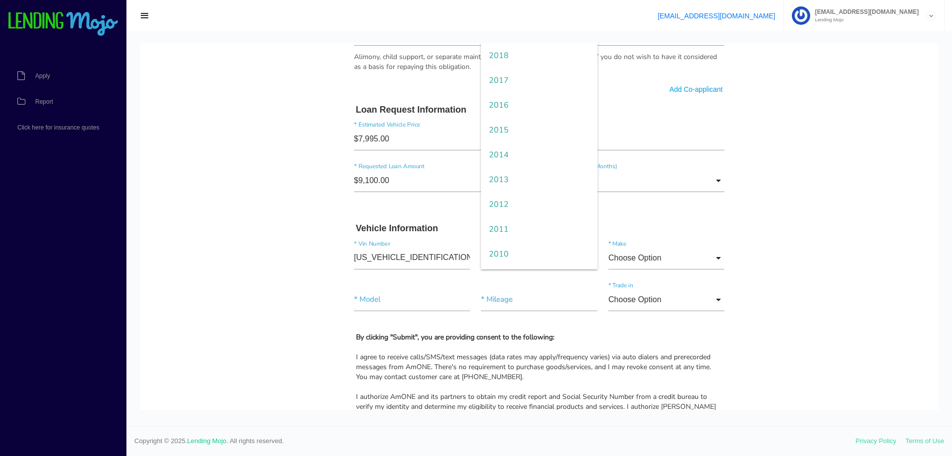
click at [513, 202] on span "2012" at bounding box center [539, 204] width 116 height 25
type input "2012"
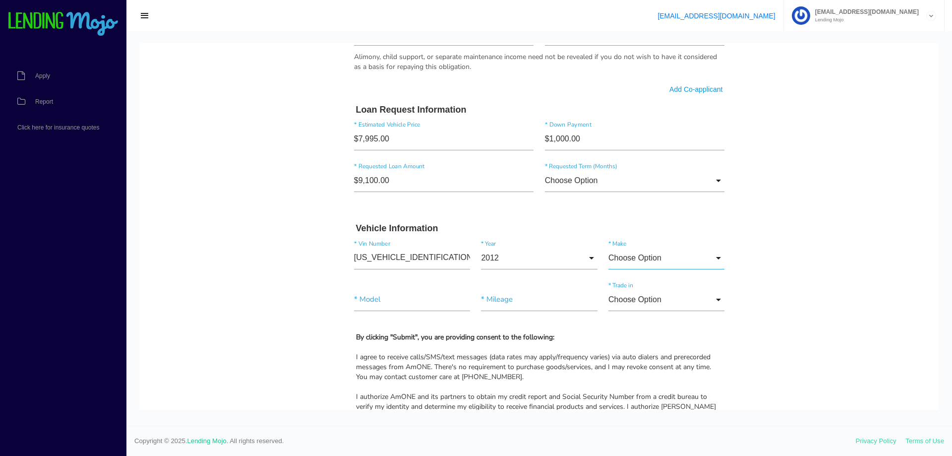
click at [646, 259] on input "Choose Option" at bounding box center [667, 257] width 116 height 23
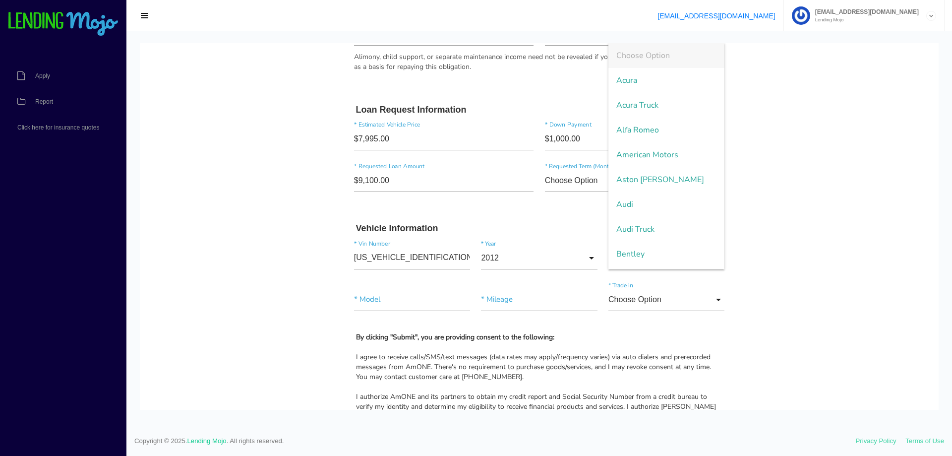
scroll to position [2081, 0]
click at [655, 161] on span "Toyota" at bounding box center [667, 156] width 116 height 25
type input "Toyota"
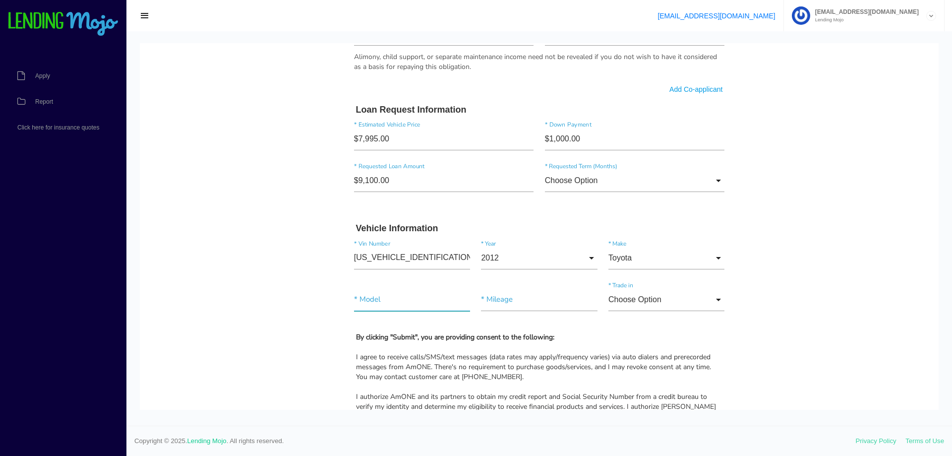
click at [386, 300] on input"] "text" at bounding box center [412, 299] width 116 height 23
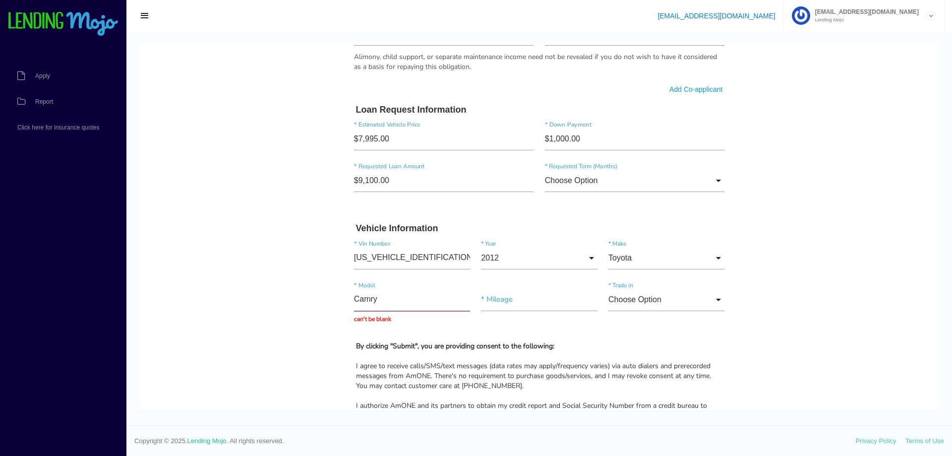
type input "Camry"
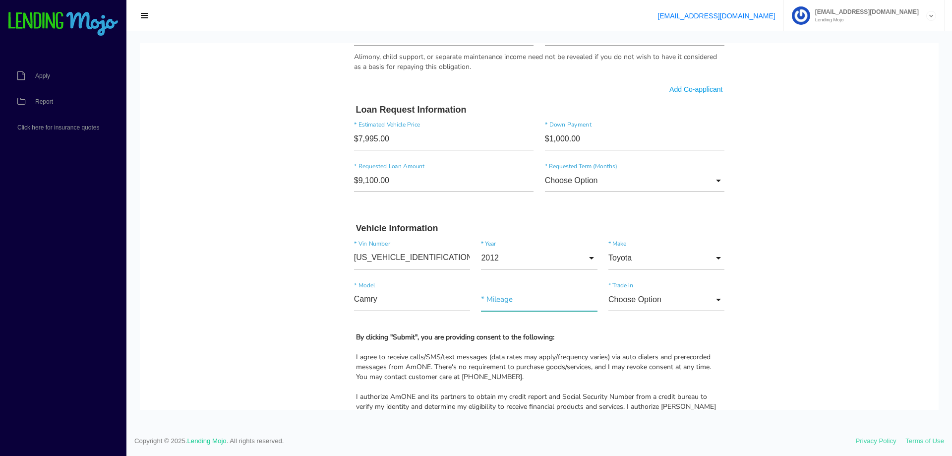
click at [501, 302] on input"] "text" at bounding box center [539, 299] width 116 height 23
type input"] "150,322"
click at [639, 298] on input "Choose Option" at bounding box center [667, 299] width 116 height 23
click at [636, 348] on span "No" at bounding box center [667, 350] width 116 height 25
type input "No"
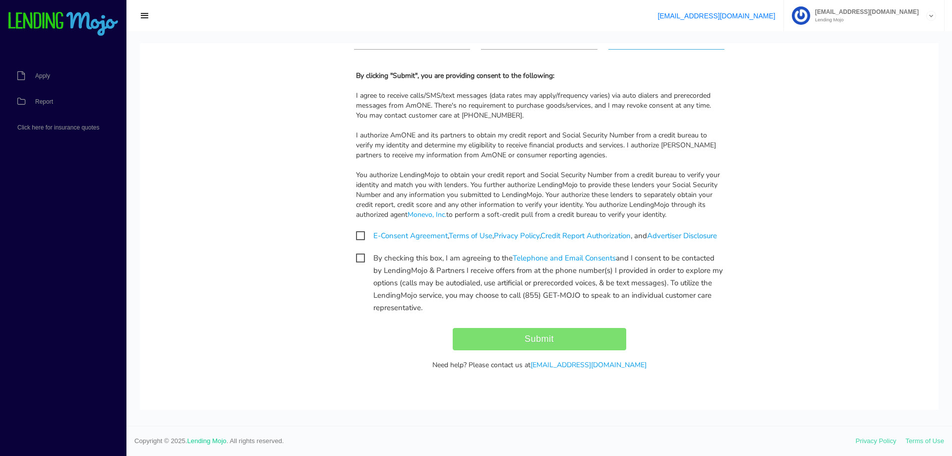
scroll to position [1116, 0]
click at [356, 230] on span "E-Consent Agreement , Terms of Use , Privacy Policy , Credit Report Authorizati…" at bounding box center [536, 236] width 361 height 12
checkbox input "true"
click at [358, 259] on span "By checking this box, I am agreeing to the Telephone and Email Consents and I c…" at bounding box center [539, 258] width 367 height 12
checkbox input "true"
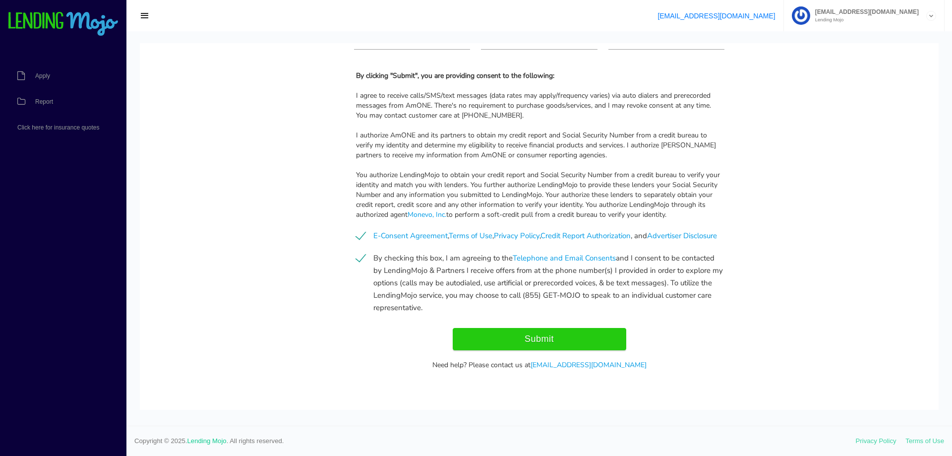
click at [529, 345] on input "Submit" at bounding box center [540, 339] width 174 height 22
type input "Submit"
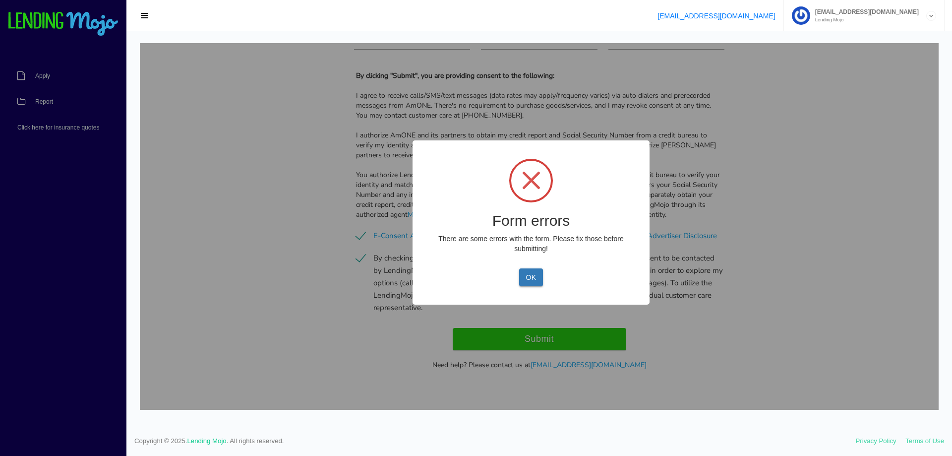
click at [535, 271] on button "OK" at bounding box center [530, 277] width 23 height 18
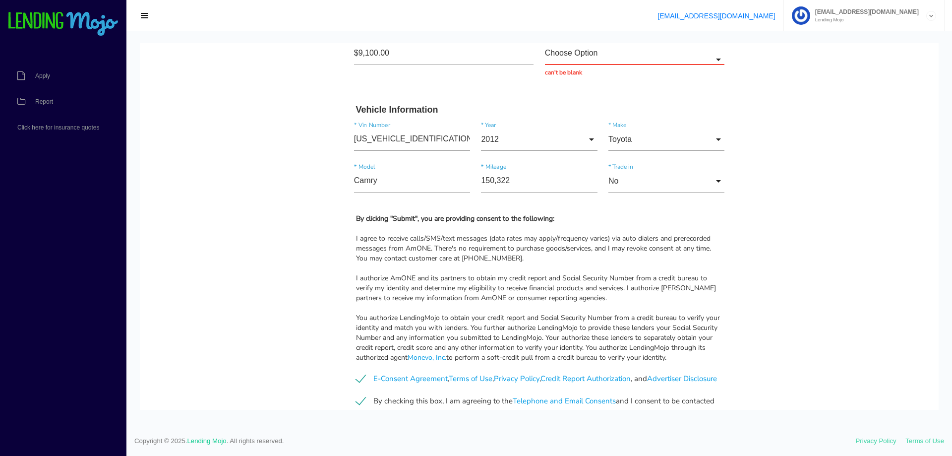
scroll to position [778, 0]
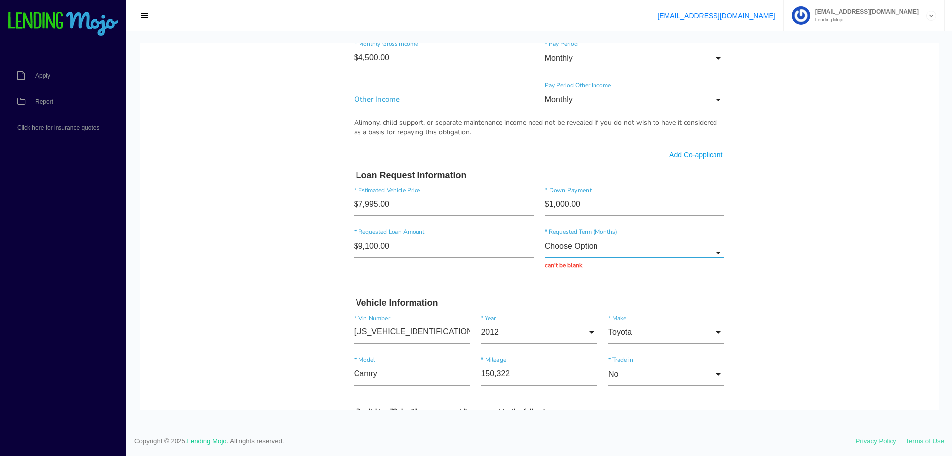
click at [636, 246] on input "Choose Option" at bounding box center [635, 246] width 180 height 23
click at [566, 342] on span "72 months" at bounding box center [635, 346] width 180 height 25
type input "72 months"
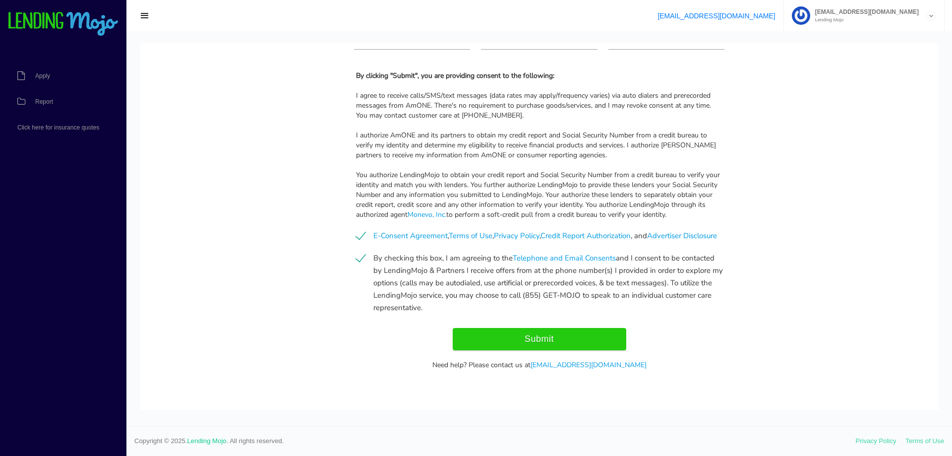
scroll to position [1116, 0]
click at [544, 337] on input "Submit" at bounding box center [540, 339] width 174 height 22
type input "Submitting..."
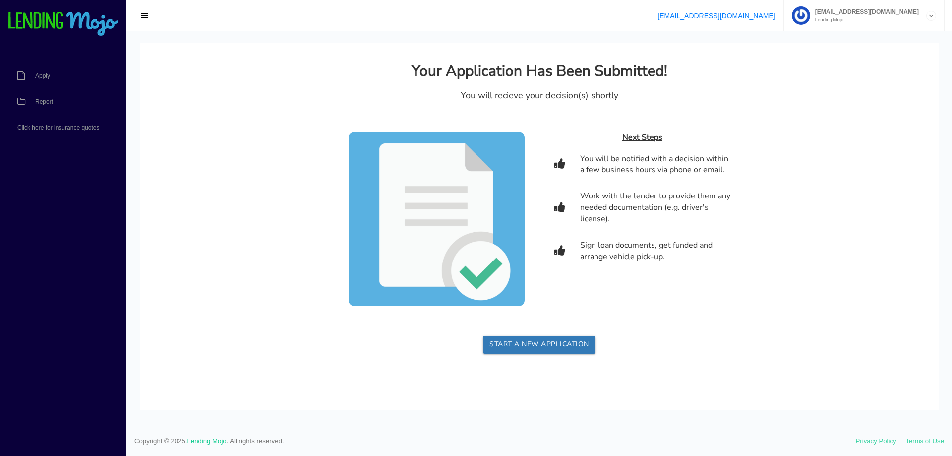
scroll to position [0, 0]
click at [38, 101] on span "Report" at bounding box center [44, 102] width 18 height 6
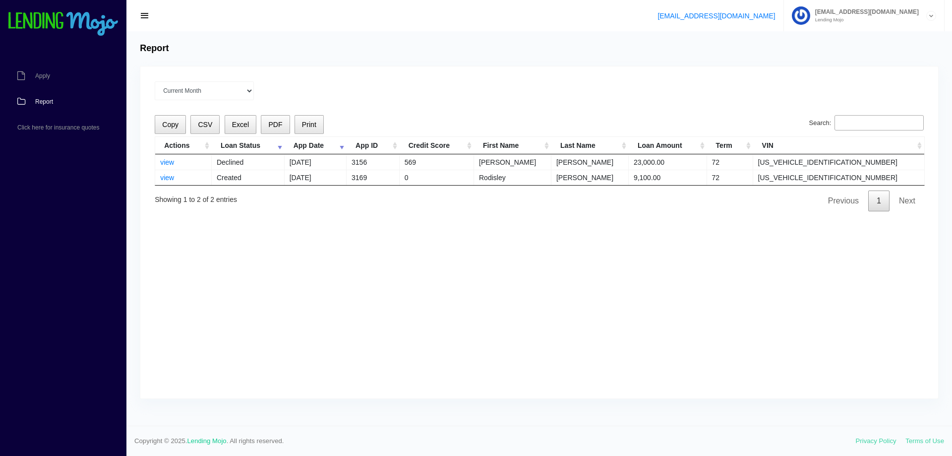
click at [289, 223] on div "Current Month [DATE] [DATE] [DATE] [DATE] [DATE] All time Loading Copy CSV Exce…" at bounding box center [539, 232] width 798 height 332
click at [578, 109] on div "Current Month Jul 2025 Jun 2025 May 2025 Apr 2025 Mar 2025 All time Loading Cop…" at bounding box center [539, 232] width 798 height 332
